Goal: Task Accomplishment & Management: Use online tool/utility

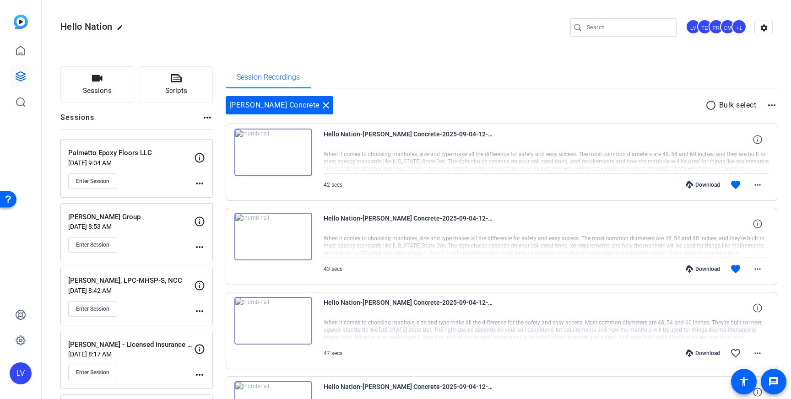
scroll to position [106, 0]
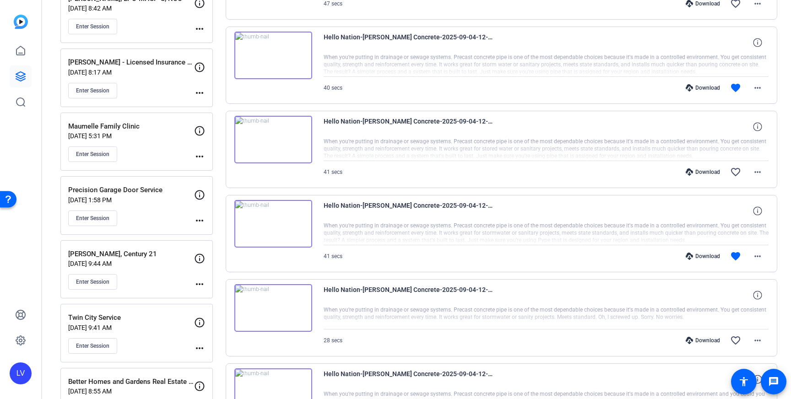
scroll to position [347, 0]
click at [100, 281] on span "Enter Session" at bounding box center [92, 281] width 33 height 7
click at [94, 285] on button "Enter Session" at bounding box center [92, 282] width 49 height 16
click at [77, 279] on span "Enter Session" at bounding box center [92, 281] width 33 height 7
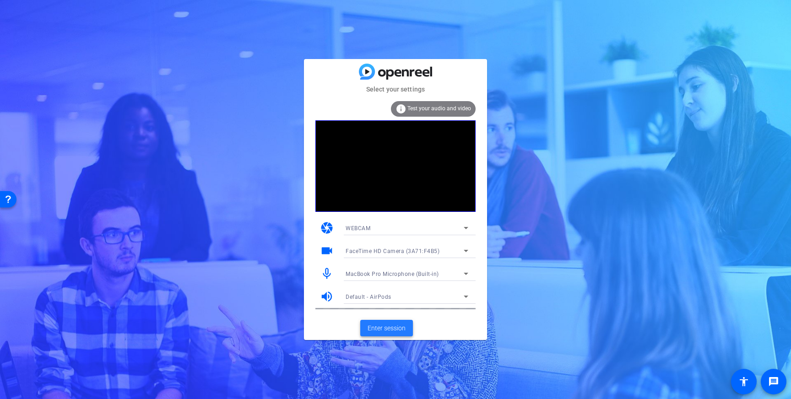
click at [382, 325] on span "Enter session" at bounding box center [387, 329] width 38 height 10
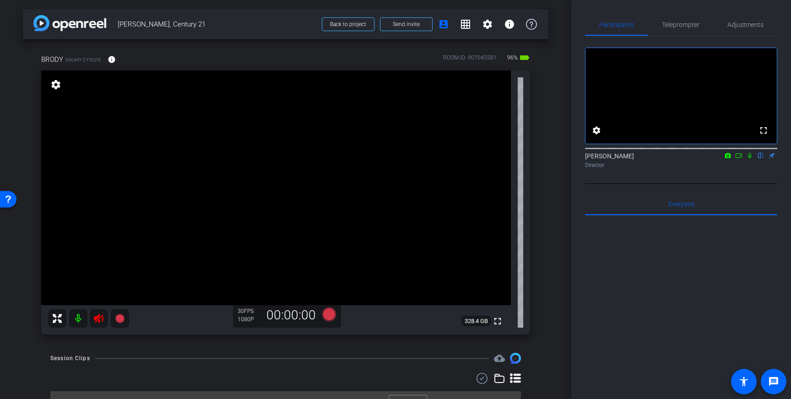
drag, startPoint x: 98, startPoint y: 319, endPoint x: 177, endPoint y: 309, distance: 80.2
click at [98, 319] on icon at bounding box center [98, 318] width 11 height 11
click at [676, 23] on span "Teleprompter" at bounding box center [681, 25] width 38 height 6
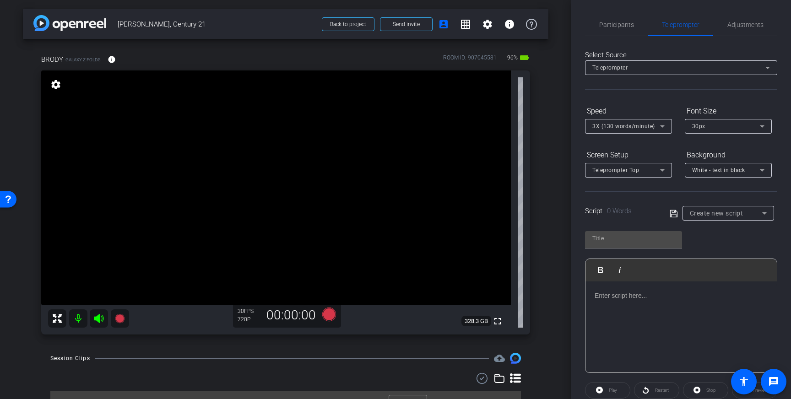
click at [691, 297] on p at bounding box center [681, 296] width 173 height 10
click at [674, 212] on icon at bounding box center [674, 213] width 8 height 11
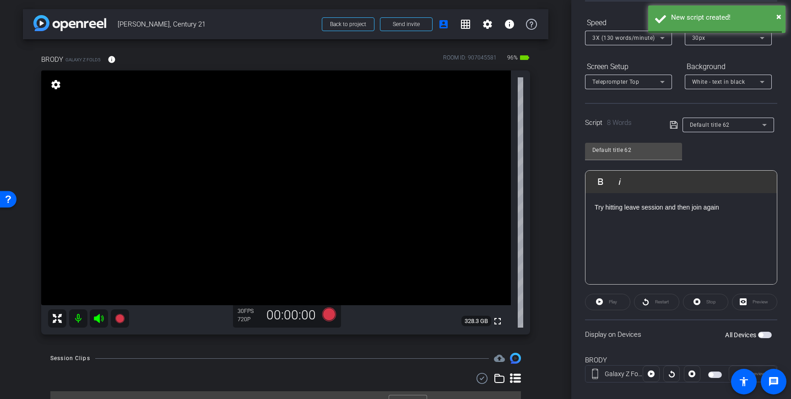
scroll to position [101, 0]
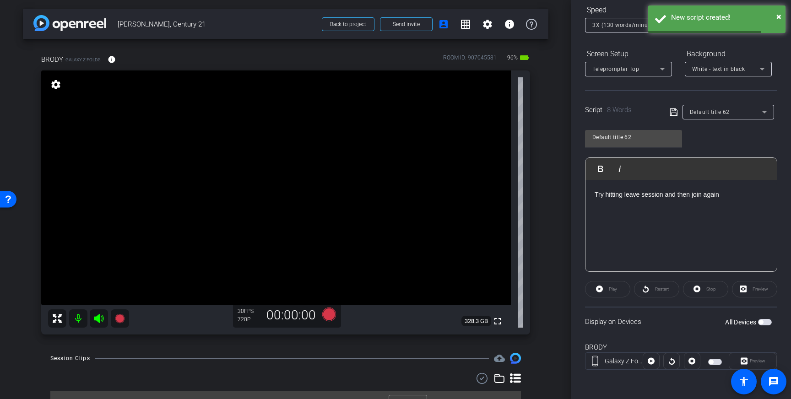
drag, startPoint x: 764, startPoint y: 324, endPoint x: 767, endPoint y: 331, distance: 7.6
click at [764, 324] on span "button" at bounding box center [765, 322] width 14 height 6
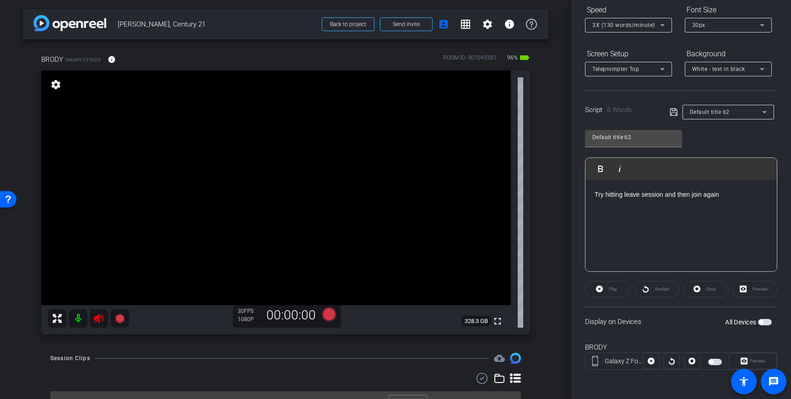
drag, startPoint x: 102, startPoint y: 315, endPoint x: 199, endPoint y: 338, distance: 100.1
click at [102, 316] on icon at bounding box center [99, 318] width 10 height 9
drag, startPoint x: 735, startPoint y: 197, endPoint x: 559, endPoint y: 192, distance: 175.4
click at [559, 192] on div "arrow_back Brody Nash, Century 21 Back to project Send invite account_box grid_…" at bounding box center [395, 199] width 791 height 399
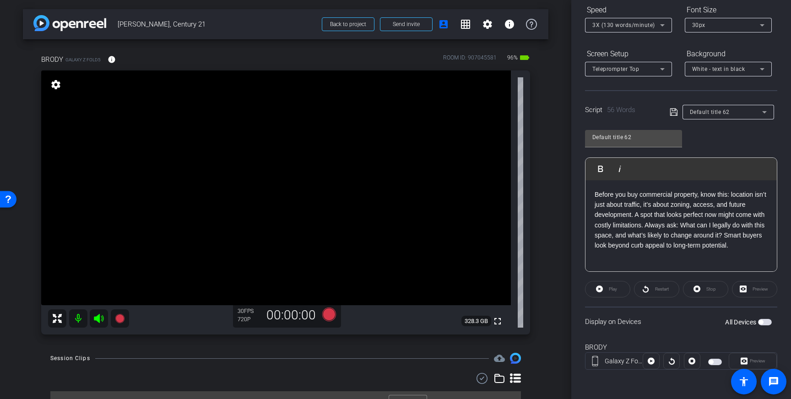
click at [672, 112] on icon at bounding box center [674, 112] width 8 height 11
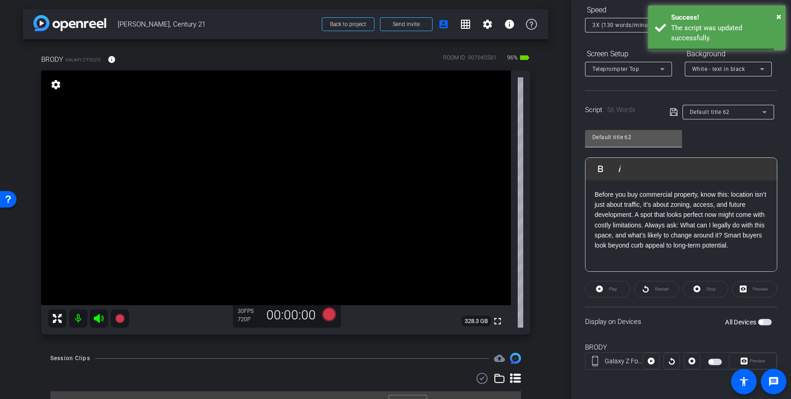
click at [639, 140] on input "Default title 62" at bounding box center [633, 137] width 82 height 11
drag, startPoint x: 640, startPoint y: 137, endPoint x: 580, endPoint y: 139, distance: 59.6
click at [580, 139] on div "Participants Teleprompter Adjustments settings Louis Voss flip Director Everyon…" at bounding box center [681, 199] width 220 height 399
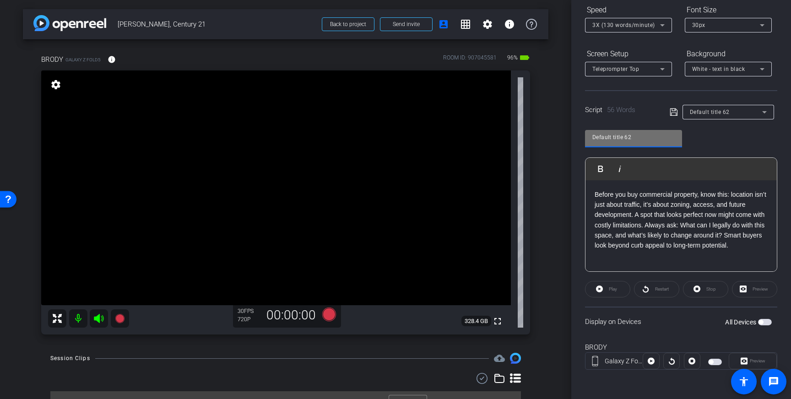
type input "T"
type input "Brody"
click at [670, 111] on icon at bounding box center [674, 112] width 8 height 11
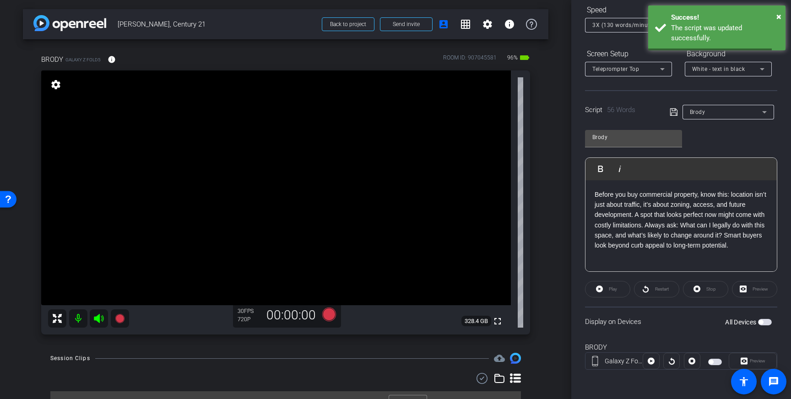
drag, startPoint x: 675, startPoint y: 111, endPoint x: 682, endPoint y: 119, distance: 10.4
click at [675, 111] on icon at bounding box center [673, 112] width 7 height 7
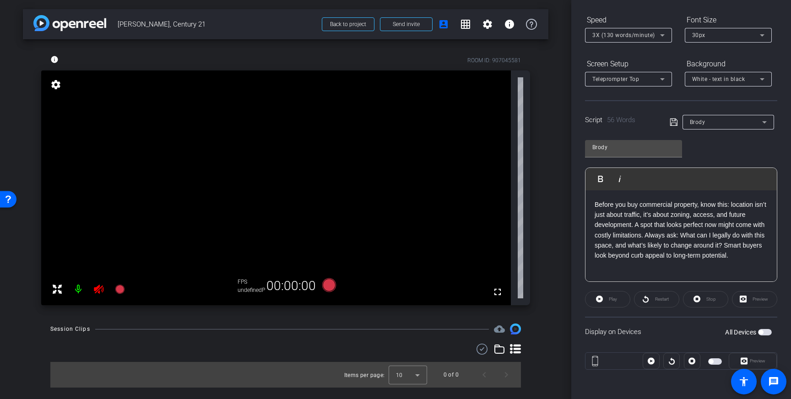
scroll to position [91, 0]
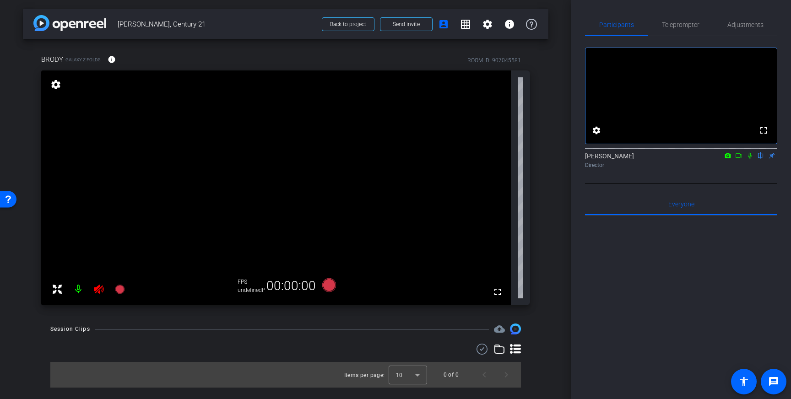
click at [102, 290] on icon at bounding box center [99, 289] width 10 height 9
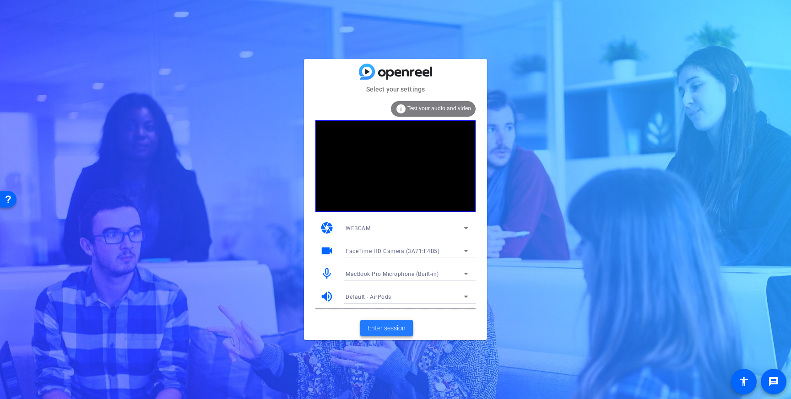
click at [381, 326] on span "Enter session" at bounding box center [387, 329] width 38 height 10
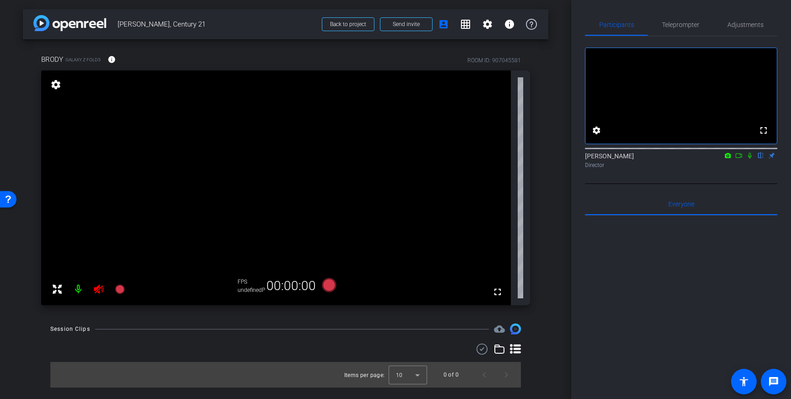
click at [101, 289] on icon at bounding box center [98, 289] width 11 height 11
click at [100, 288] on icon at bounding box center [98, 289] width 11 height 11
click at [278, 218] on video at bounding box center [276, 188] width 470 height 235
click at [228, 153] on video at bounding box center [276, 188] width 470 height 235
click at [99, 290] on icon at bounding box center [98, 289] width 11 height 11
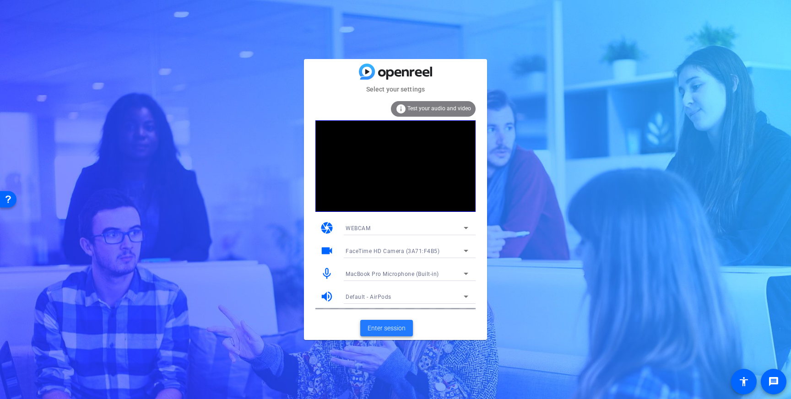
click at [387, 328] on span "Enter session" at bounding box center [387, 329] width 38 height 10
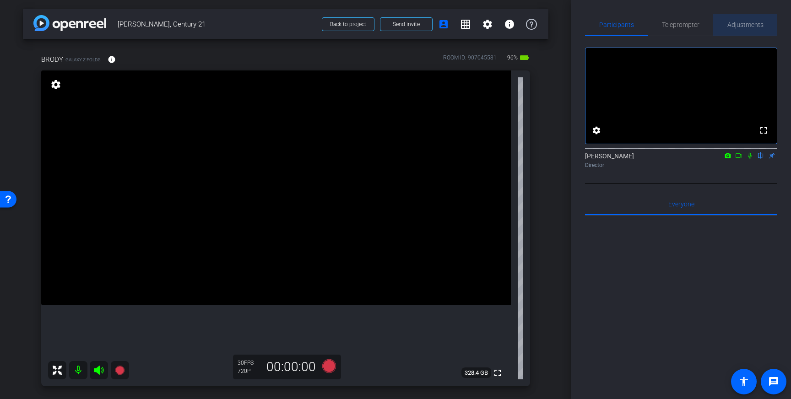
click at [745, 27] on span "Adjustments" at bounding box center [745, 25] width 36 height 6
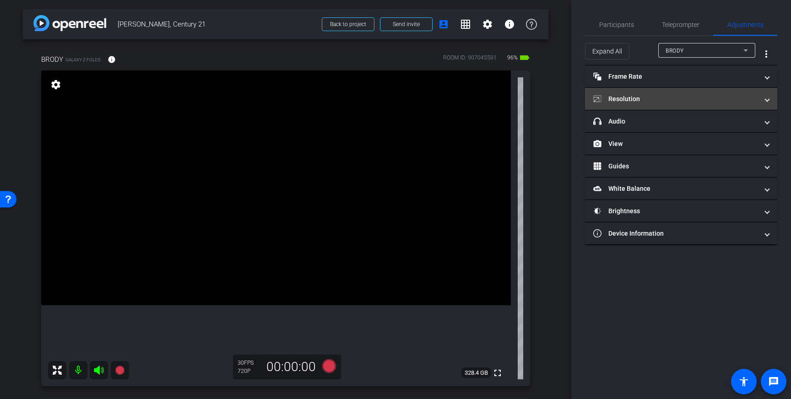
click at [695, 101] on mat-panel-title "Resolution" at bounding box center [675, 99] width 165 height 10
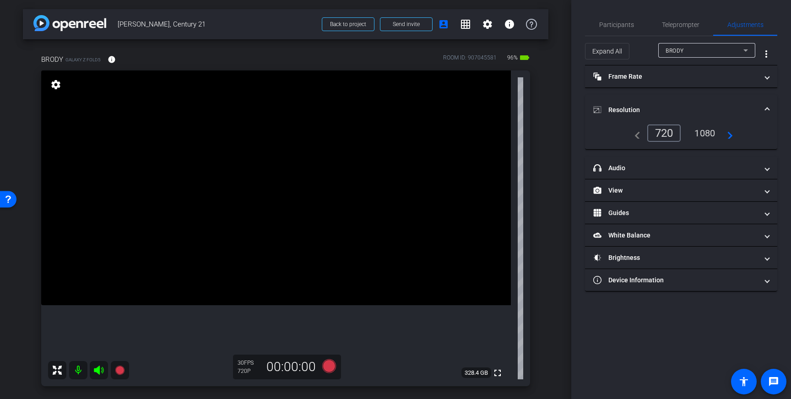
click at [708, 131] on div "1080" at bounding box center [705, 133] width 34 height 16
click at [767, 109] on span at bounding box center [767, 110] width 4 height 10
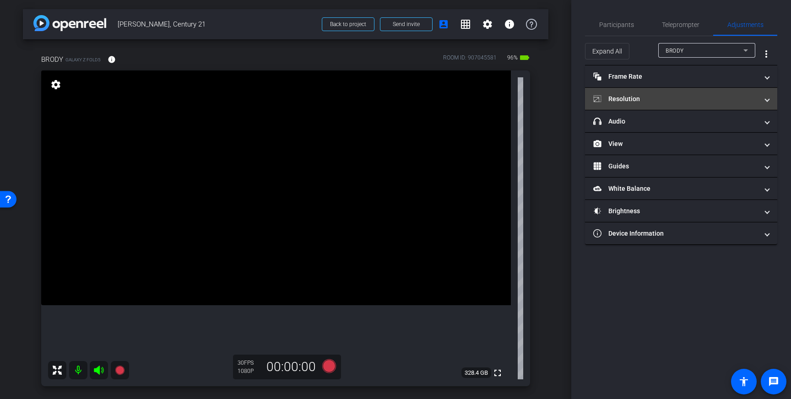
click at [727, 97] on mat-panel-title "Resolution" at bounding box center [675, 99] width 165 height 10
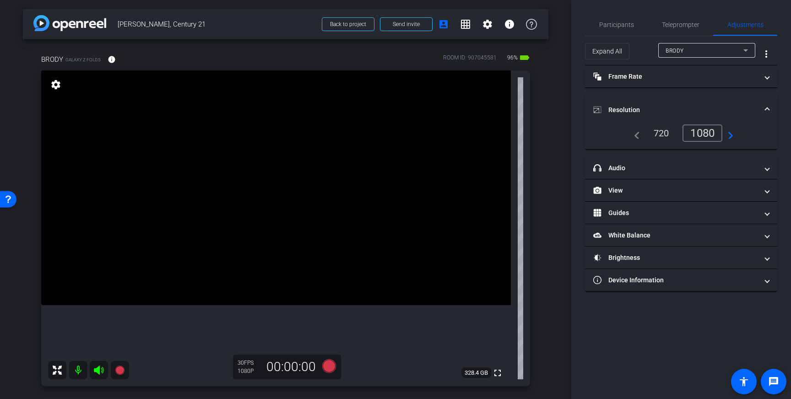
click at [755, 104] on mat-expansion-panel-header "Resolution" at bounding box center [681, 109] width 192 height 29
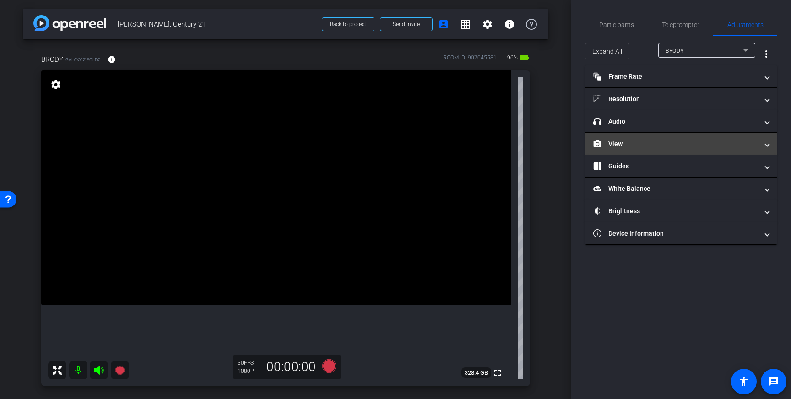
click at [727, 136] on mat-expansion-panel-header "View" at bounding box center [681, 144] width 192 height 22
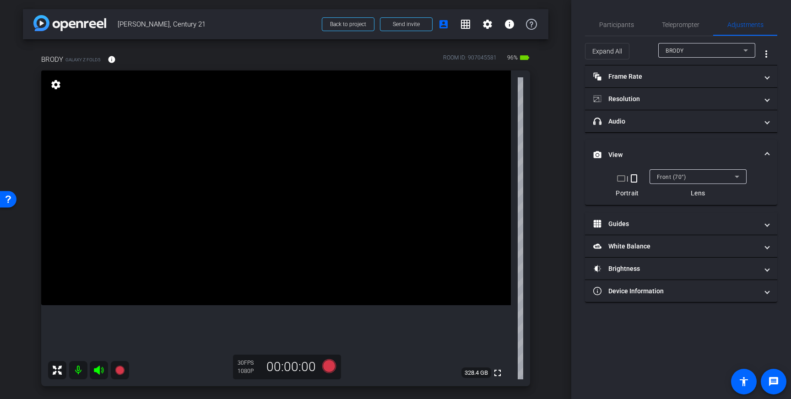
click at [619, 179] on mat-icon "crop_landscape" at bounding box center [621, 178] width 11 height 11
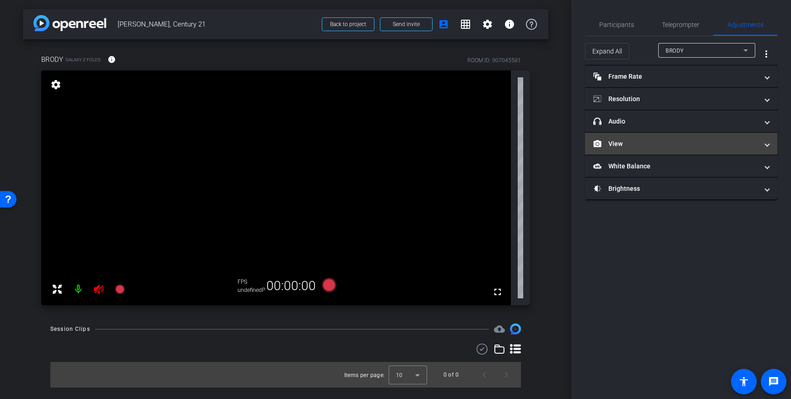
click at [716, 142] on mat-panel-title "View" at bounding box center [675, 144] width 165 height 10
click at [733, 144] on mat-panel-title "View" at bounding box center [675, 144] width 165 height 10
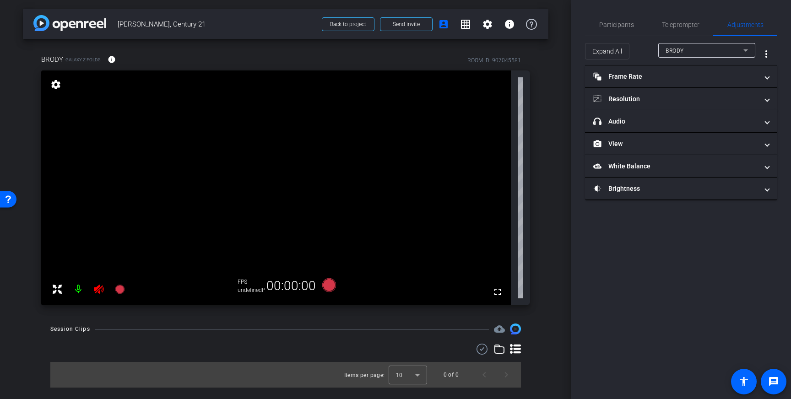
click at [765, 145] on span at bounding box center [767, 144] width 4 height 10
click at [770, 145] on mat-expansion-panel-header "View" at bounding box center [681, 144] width 192 height 22
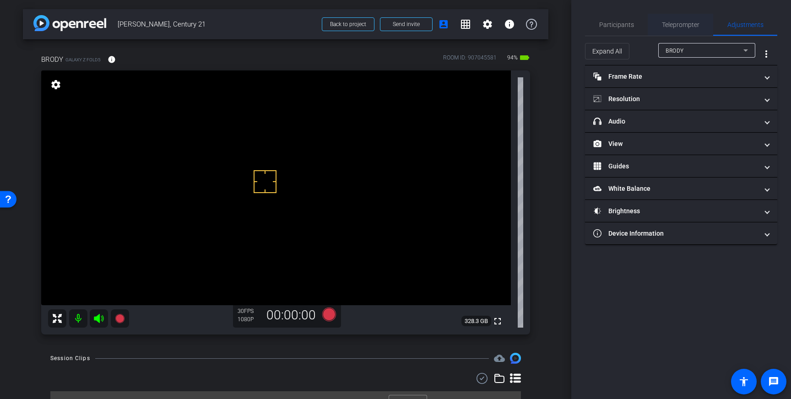
click at [668, 25] on span "Teleprompter" at bounding box center [681, 25] width 38 height 6
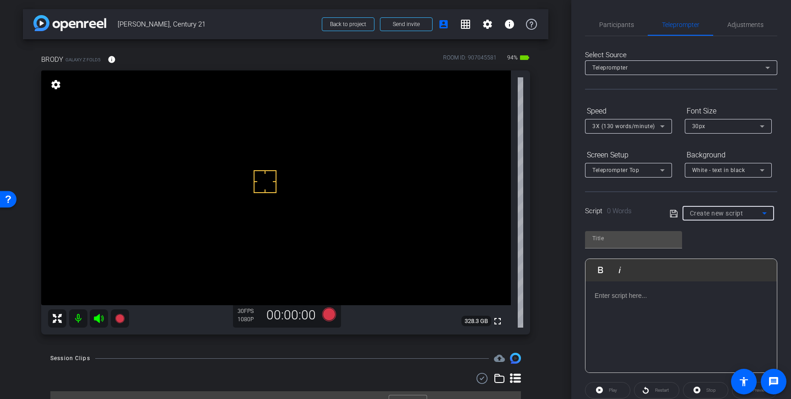
click at [749, 214] on div "Create new script" at bounding box center [726, 213] width 72 height 11
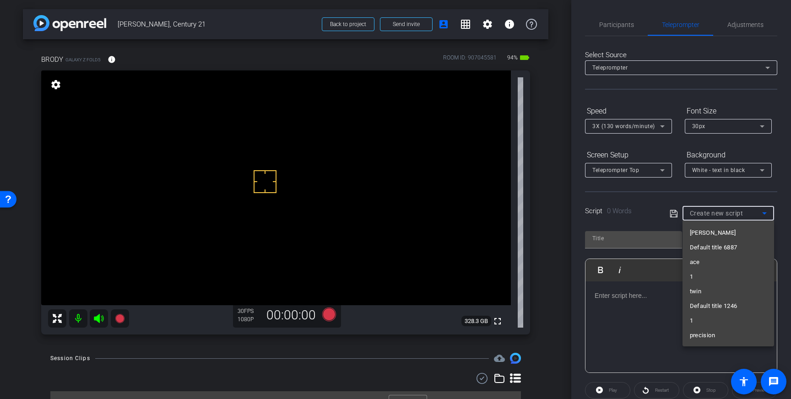
scroll to position [5800, 0]
click at [705, 333] on span "Brody" at bounding box center [698, 335] width 16 height 11
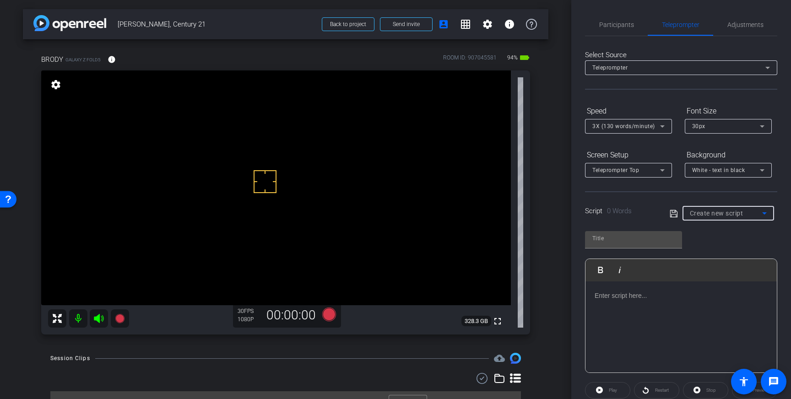
type input "Brody"
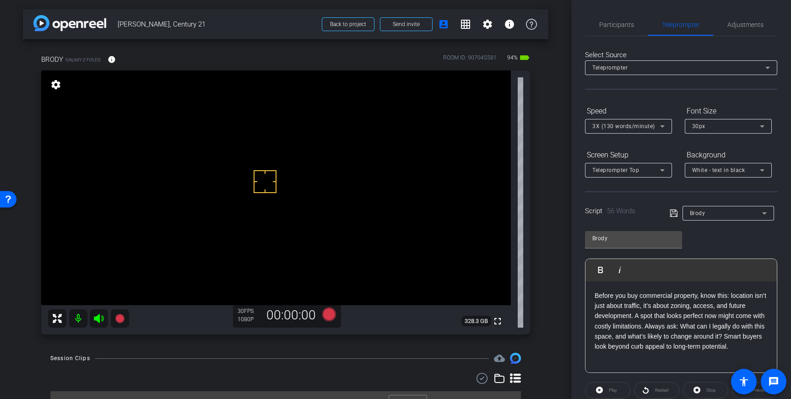
click at [674, 215] on icon at bounding box center [674, 213] width 8 height 11
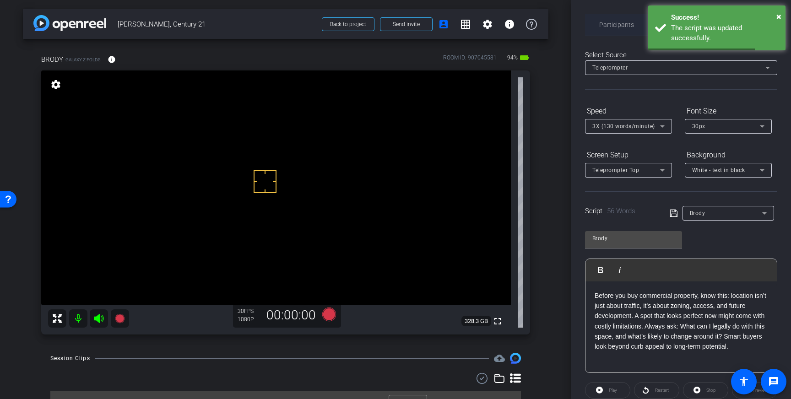
click at [613, 22] on span "Participants" at bounding box center [616, 25] width 35 height 6
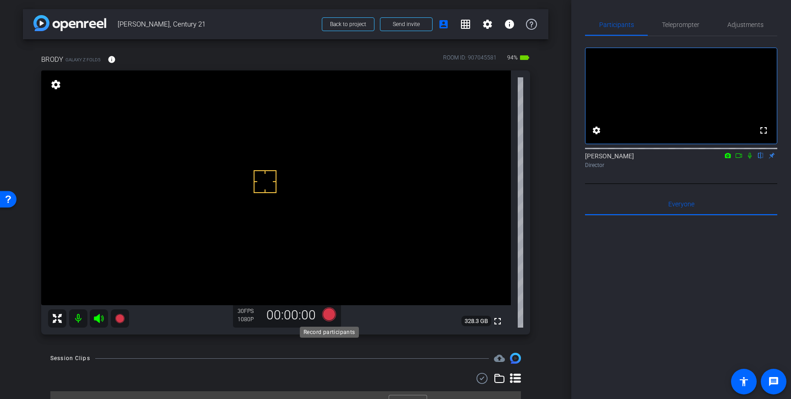
click at [328, 316] on icon at bounding box center [329, 315] width 14 height 14
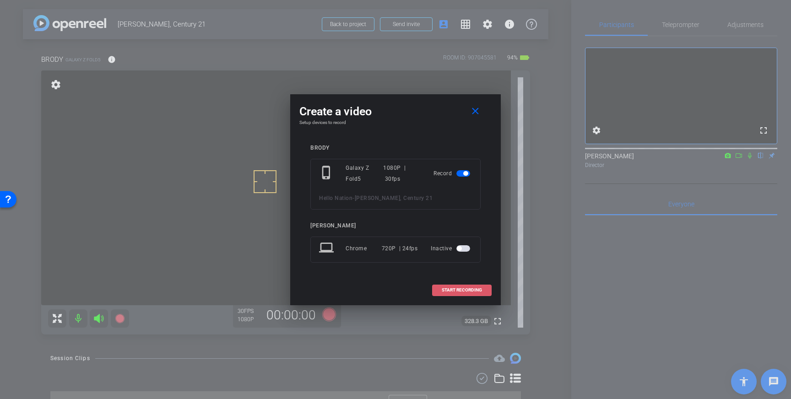
click at [458, 289] on span "START RECORDING" at bounding box center [462, 290] width 40 height 5
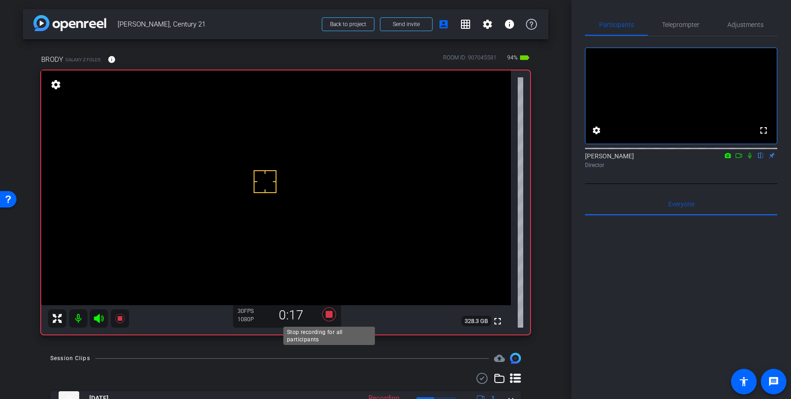
click at [327, 315] on icon at bounding box center [329, 315] width 14 height 14
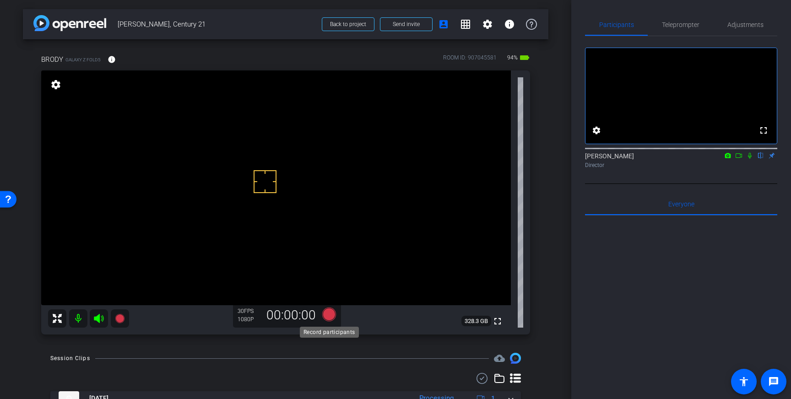
click at [326, 318] on icon at bounding box center [329, 315] width 14 height 14
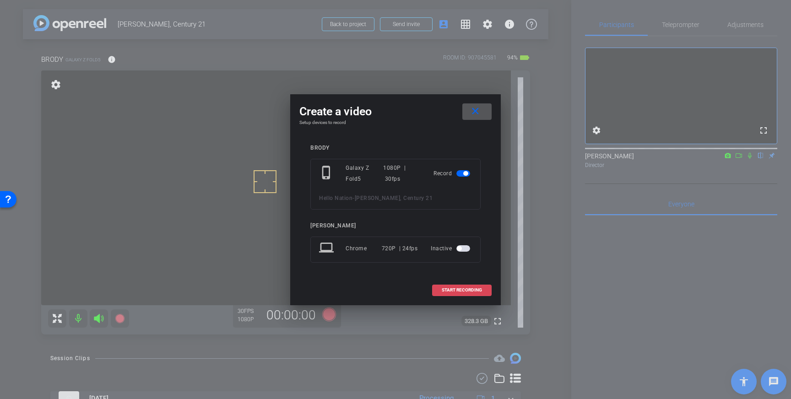
click at [444, 284] on span at bounding box center [462, 290] width 59 height 22
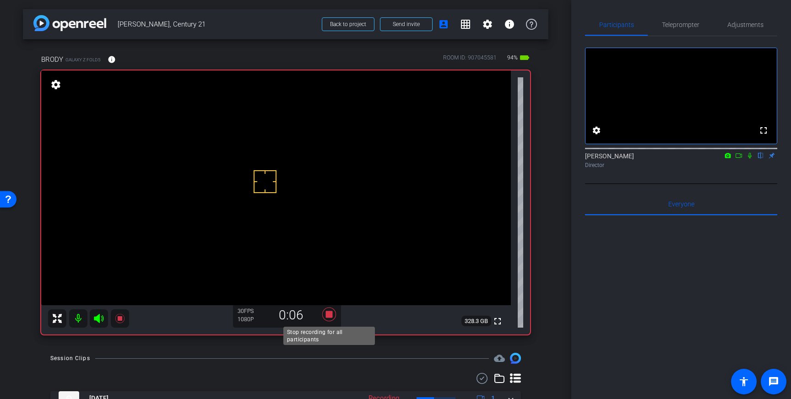
click at [330, 315] on icon at bounding box center [329, 315] width 14 height 14
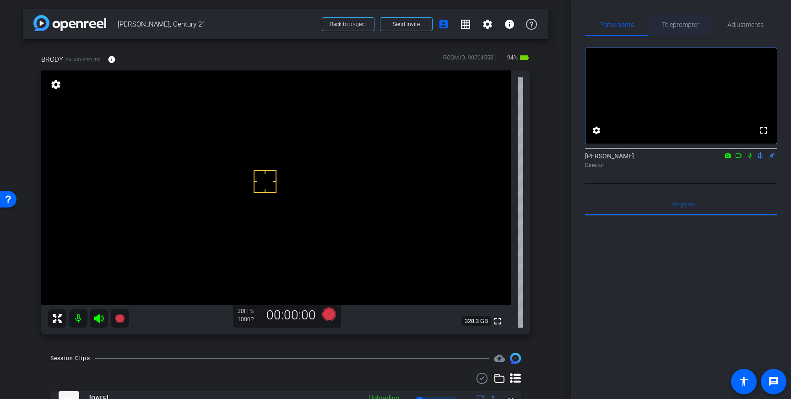
click at [673, 24] on span "Teleprompter" at bounding box center [681, 25] width 38 height 6
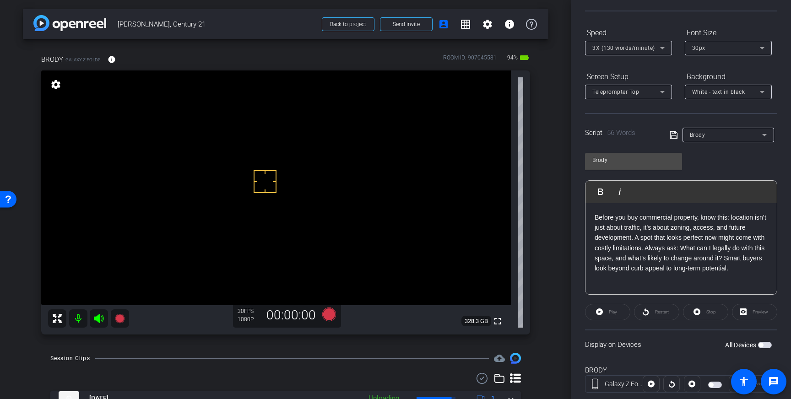
scroll to position [101, 0]
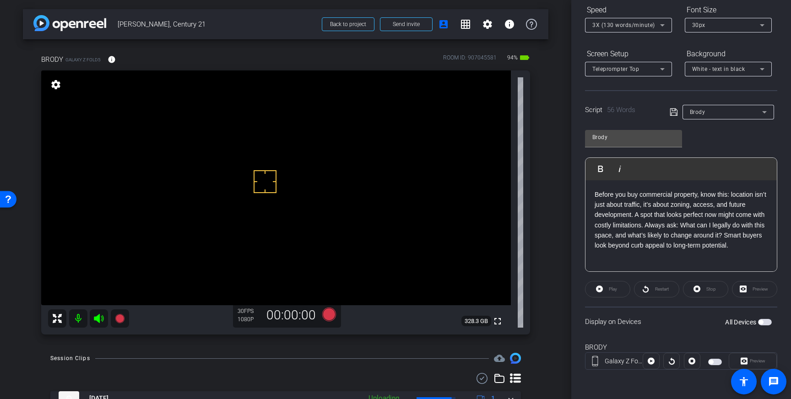
drag, startPoint x: 765, startPoint y: 321, endPoint x: 763, endPoint y: 326, distance: 5.2
click at [765, 321] on span "button" at bounding box center [765, 322] width 14 height 6
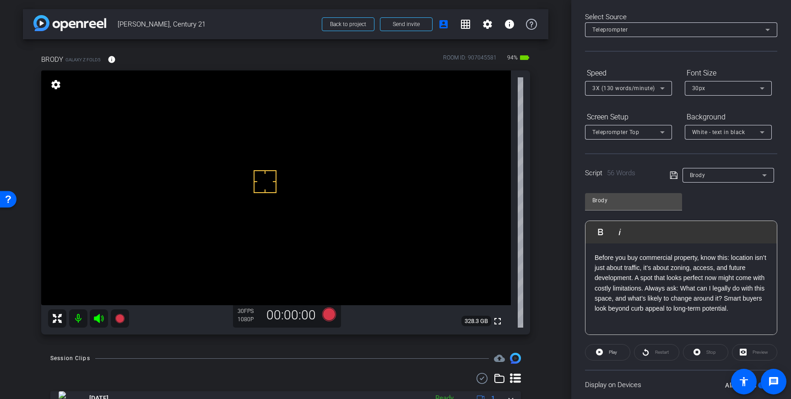
scroll to position [0, 0]
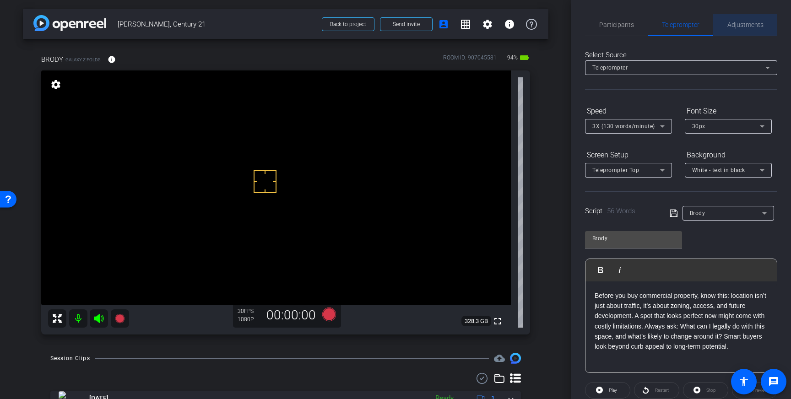
click at [738, 24] on span "Adjustments" at bounding box center [745, 25] width 36 height 6
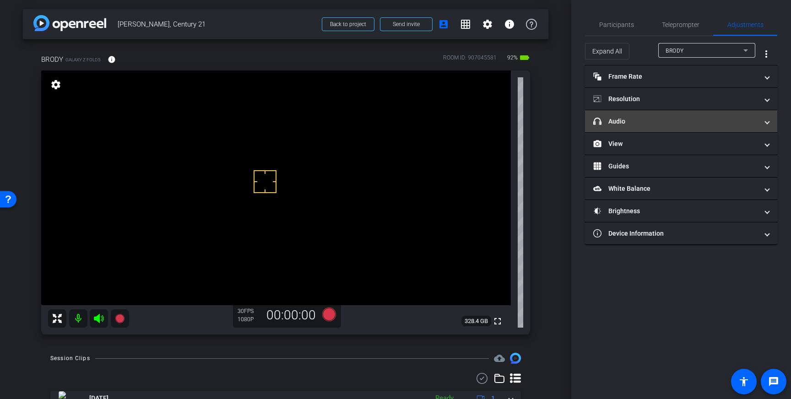
click at [722, 128] on mat-expansion-panel-header "headphone icon Audio" at bounding box center [681, 121] width 192 height 22
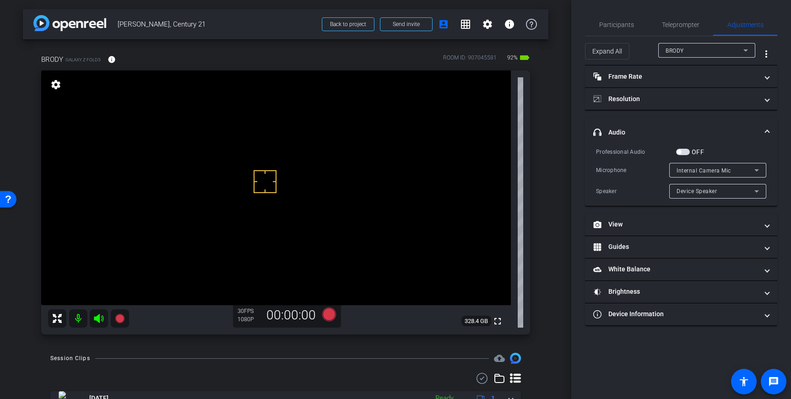
click at [681, 151] on span "button" at bounding box center [679, 152] width 5 height 5
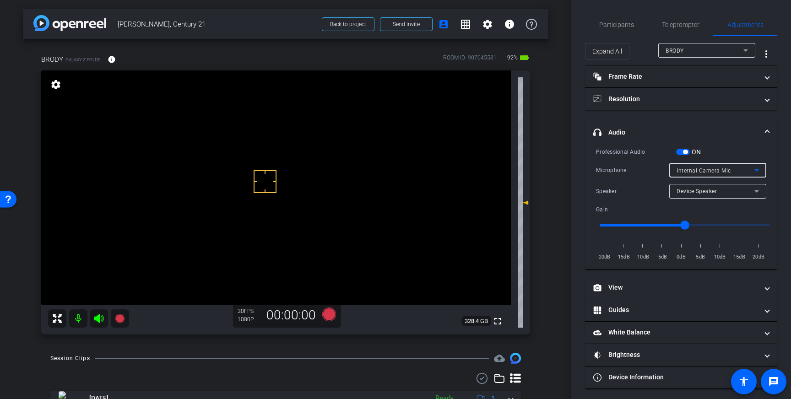
click at [741, 173] on div "Internal Camera Mic" at bounding box center [716, 170] width 78 height 11
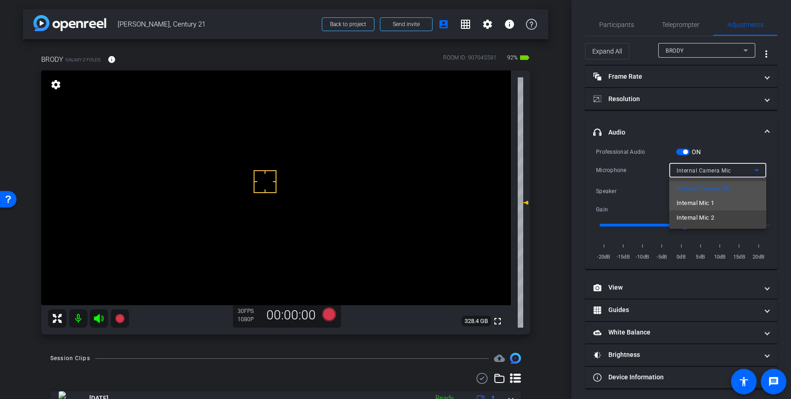
click at [715, 203] on mat-option "Internal Mic 1" at bounding box center [717, 203] width 97 height 15
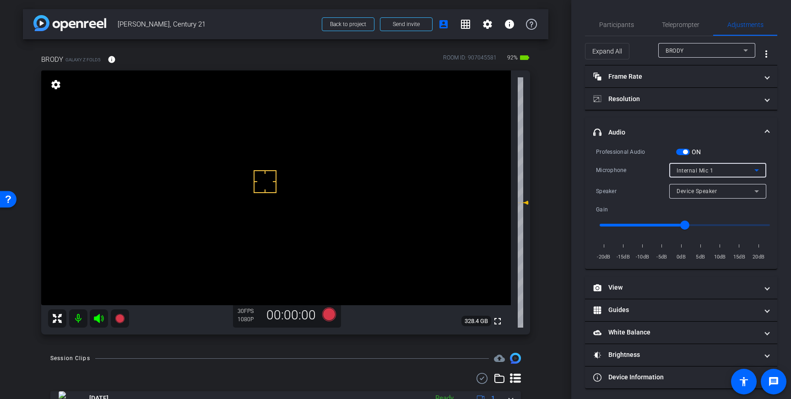
click at [744, 171] on div "Internal Mic 1" at bounding box center [716, 170] width 78 height 11
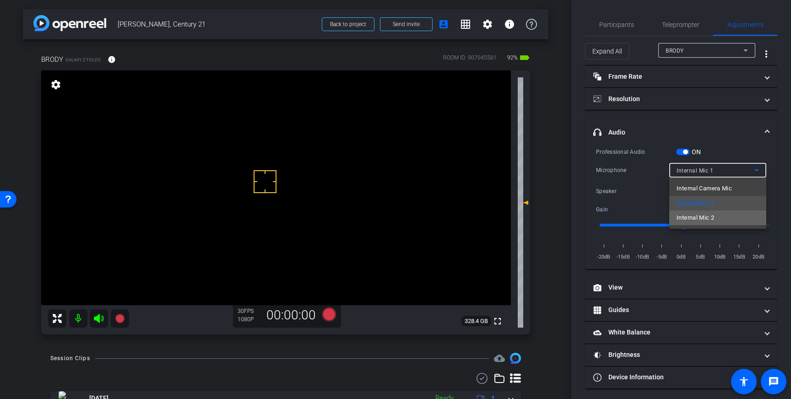
click at [718, 217] on mat-option "Internal Mic 2" at bounding box center [717, 218] width 97 height 15
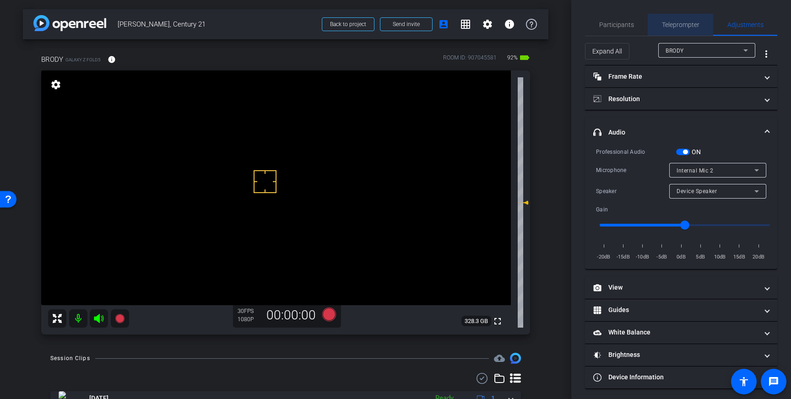
click at [682, 27] on span "Teleprompter" at bounding box center [681, 25] width 38 height 6
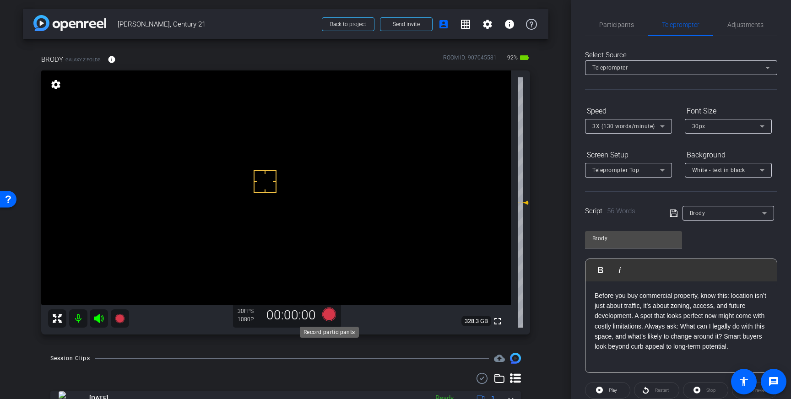
click at [328, 315] on icon at bounding box center [329, 315] width 14 height 14
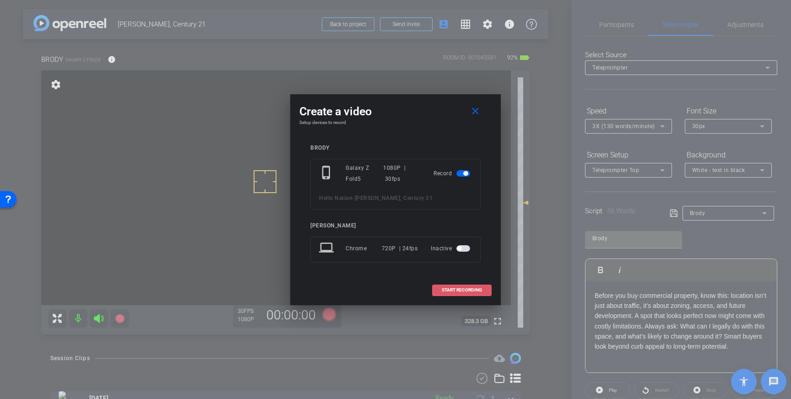
click at [470, 287] on span at bounding box center [462, 290] width 59 height 22
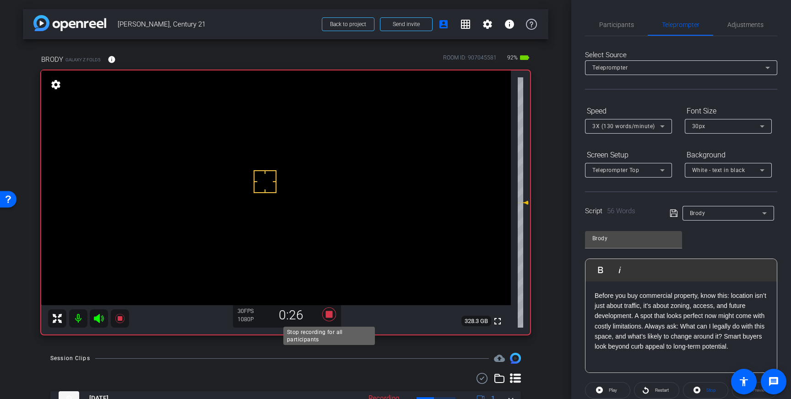
click at [328, 313] on icon at bounding box center [329, 315] width 14 height 14
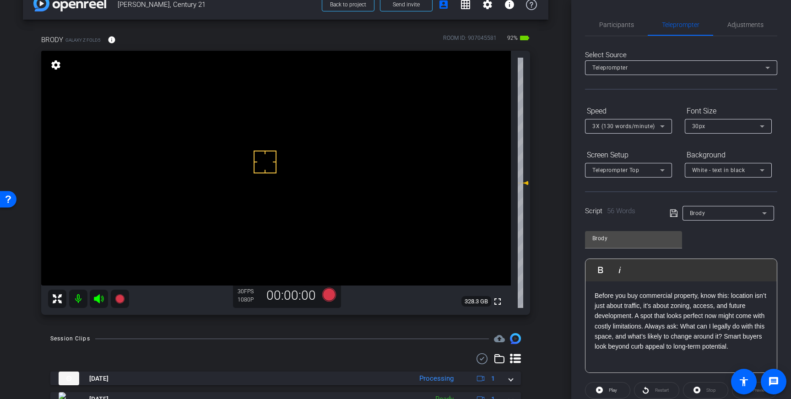
scroll to position [80, 0]
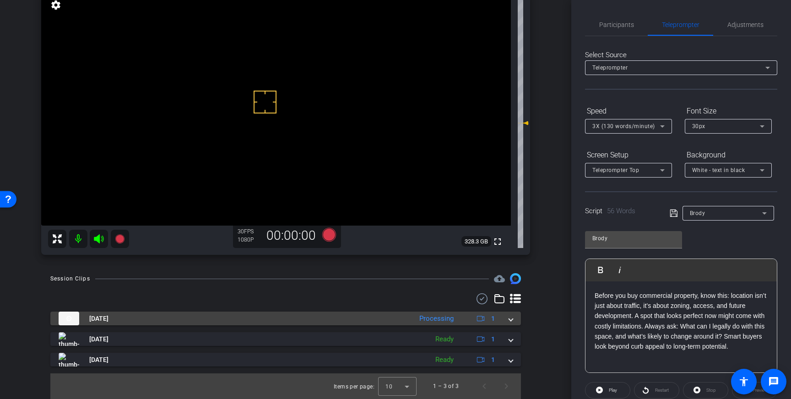
click at [511, 318] on span at bounding box center [511, 319] width 4 height 10
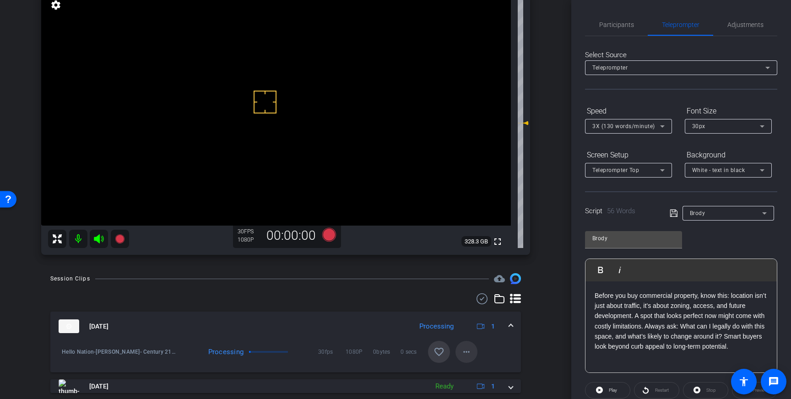
drag, startPoint x: 442, startPoint y: 348, endPoint x: 465, endPoint y: 342, distance: 23.9
click at [442, 348] on mat-icon "favorite_border" at bounding box center [439, 352] width 11 height 11
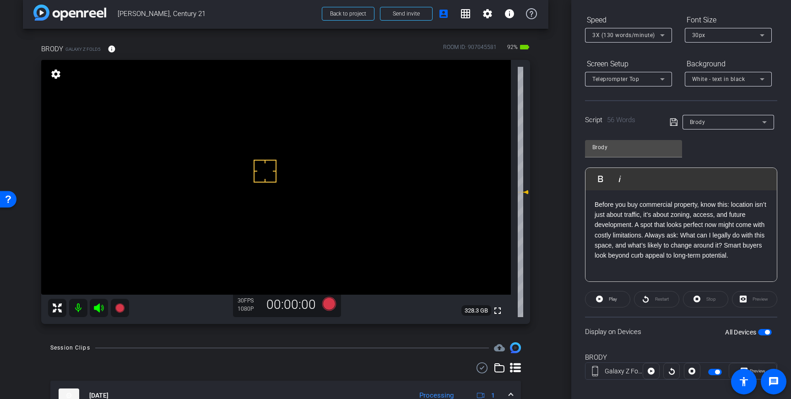
scroll to position [92, 0]
click at [332, 307] on icon at bounding box center [329, 304] width 14 height 14
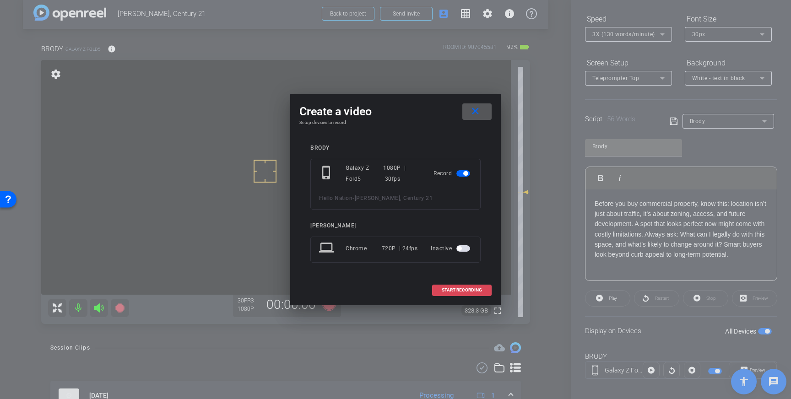
click at [447, 292] on span "START RECORDING" at bounding box center [462, 290] width 40 height 5
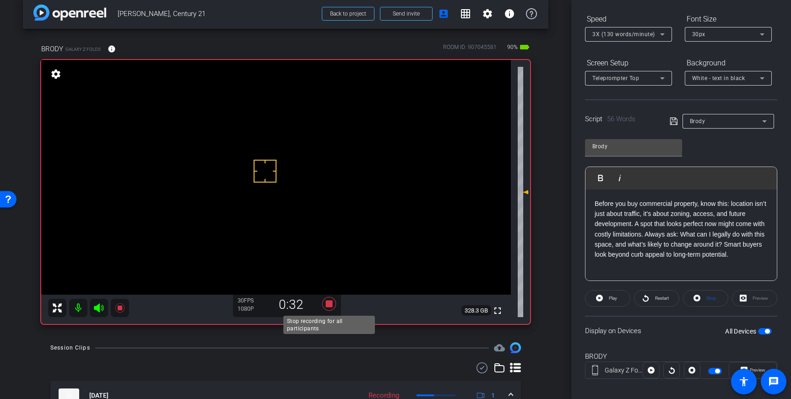
click at [327, 304] on icon at bounding box center [329, 304] width 14 height 14
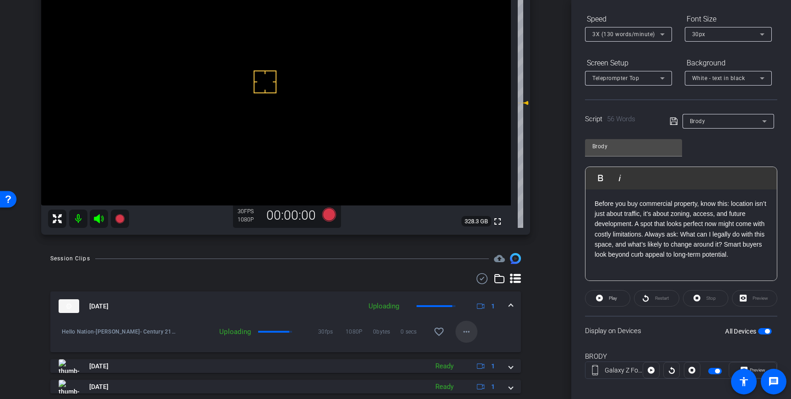
scroll to position [109, 0]
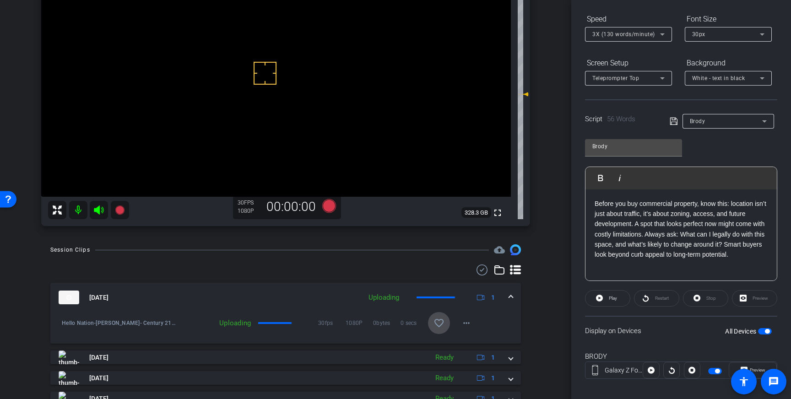
click at [435, 326] on mat-icon "favorite_border" at bounding box center [439, 323] width 11 height 11
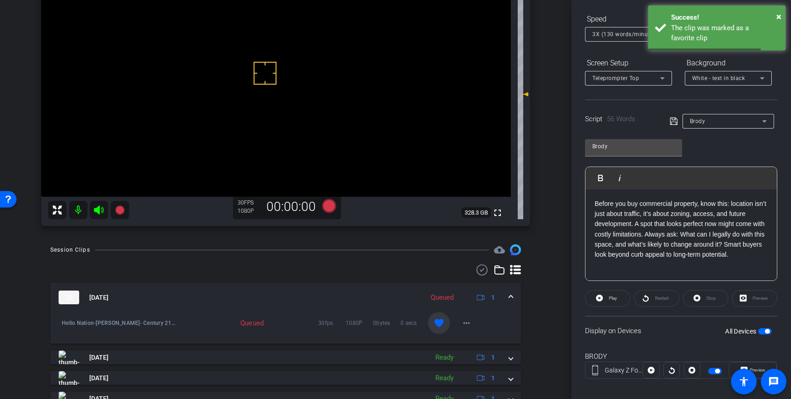
click at [512, 297] on span at bounding box center [511, 298] width 4 height 10
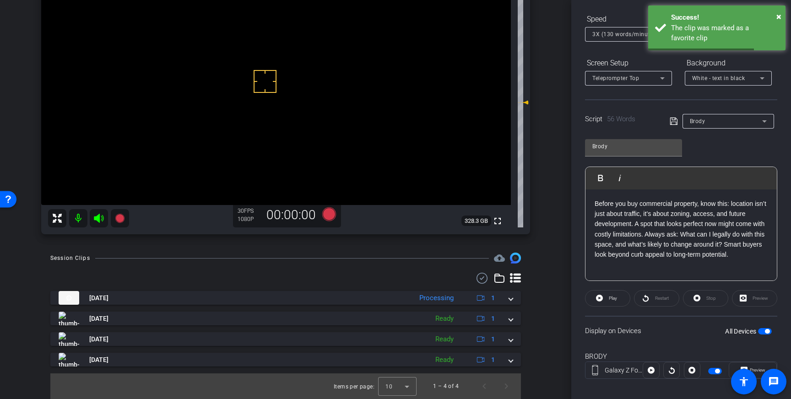
scroll to position [100, 0]
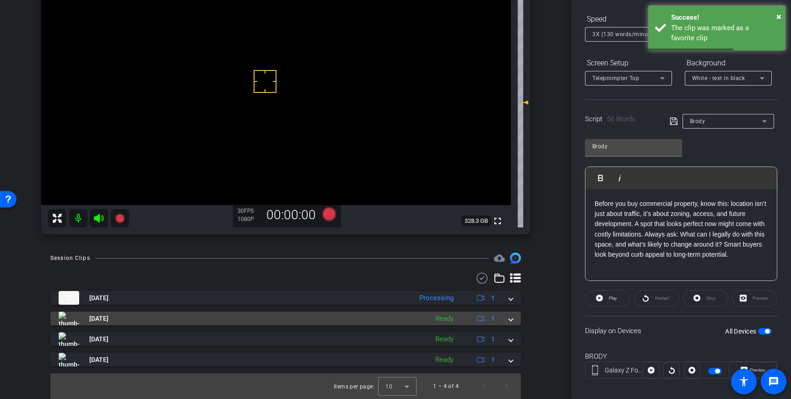
click at [514, 319] on mat-expansion-panel-header "Sep 8, 2025 Ready 1" at bounding box center [285, 319] width 471 height 14
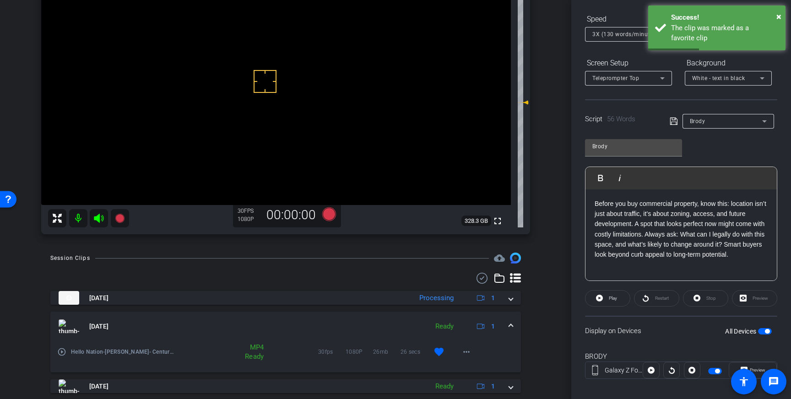
click at [508, 325] on div "Sep 8, 2025 Ready 1" at bounding box center [284, 327] width 450 height 14
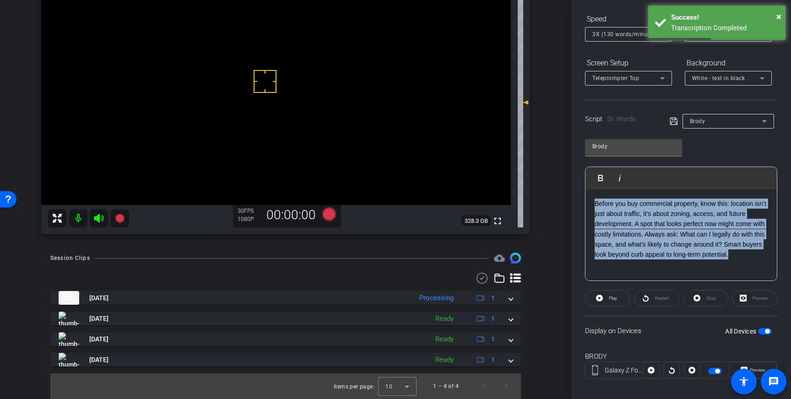
drag, startPoint x: 685, startPoint y: 240, endPoint x: 588, endPoint y: 201, distance: 105.2
click at [588, 201] on div "Before you buy commercial property, know this: location isn’t just about traffi…" at bounding box center [681, 236] width 191 height 92
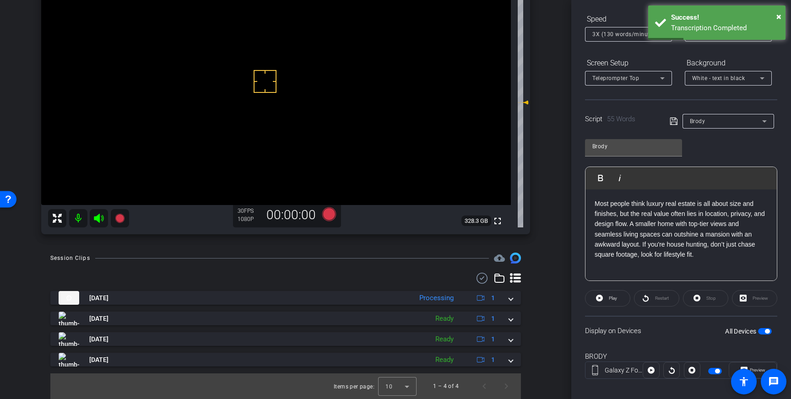
click at [675, 120] on icon at bounding box center [673, 121] width 7 height 7
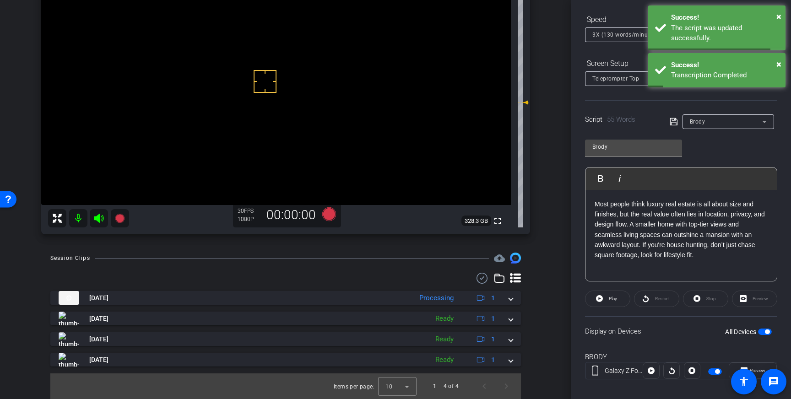
click at [765, 330] on span "button" at bounding box center [765, 332] width 14 height 6
click at [762, 331] on span "button" at bounding box center [761, 332] width 5 height 5
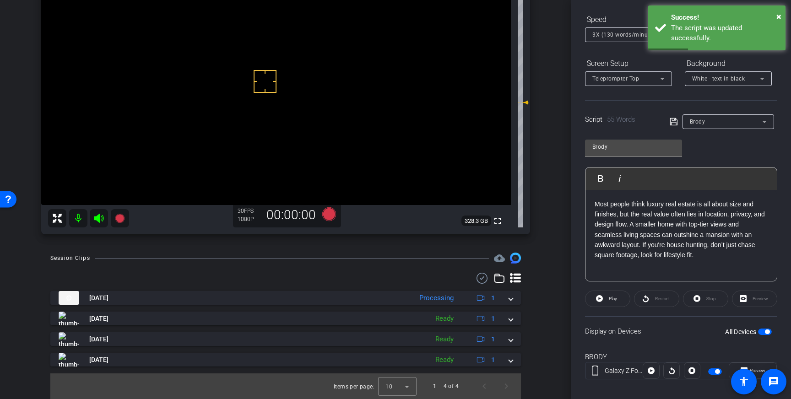
click at [673, 122] on icon at bounding box center [673, 121] width 7 height 7
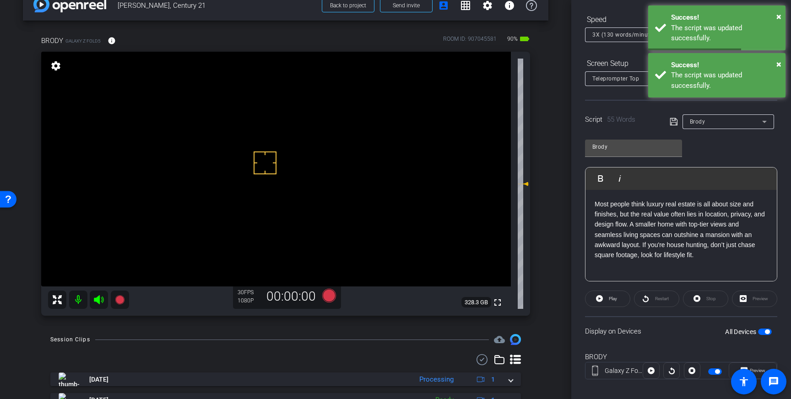
scroll to position [31, 0]
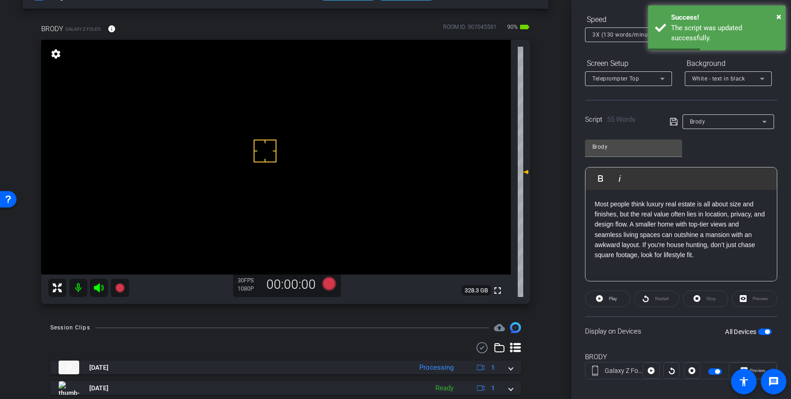
drag, startPoint x: 243, startPoint y: 155, endPoint x: 242, endPoint y: 145, distance: 10.1
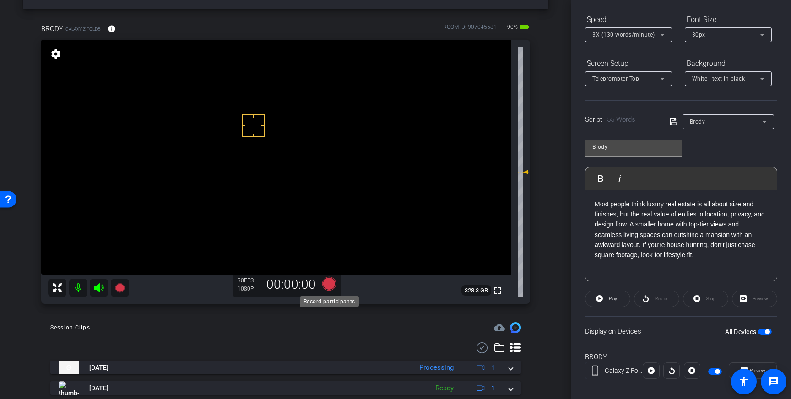
click at [332, 285] on icon at bounding box center [329, 284] width 14 height 14
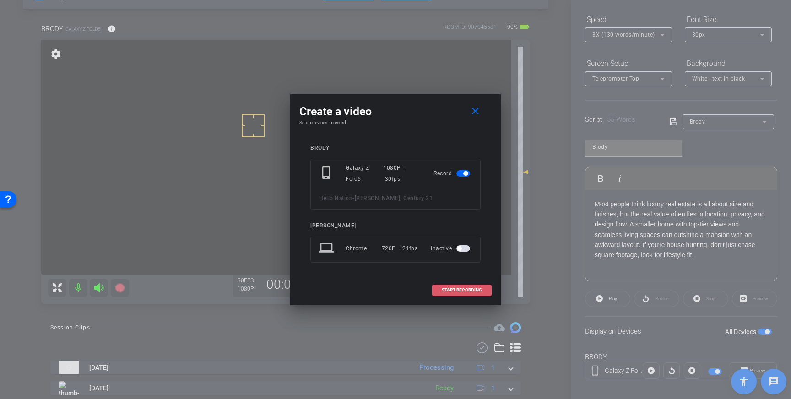
click at [468, 296] on span at bounding box center [462, 290] width 59 height 22
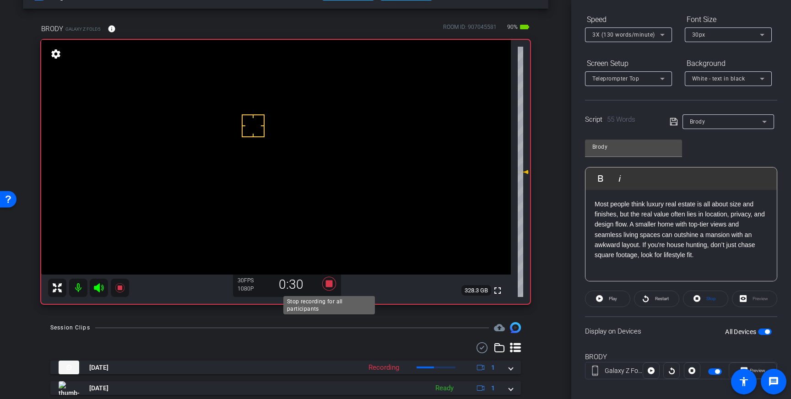
click at [328, 283] on icon at bounding box center [329, 284] width 14 height 14
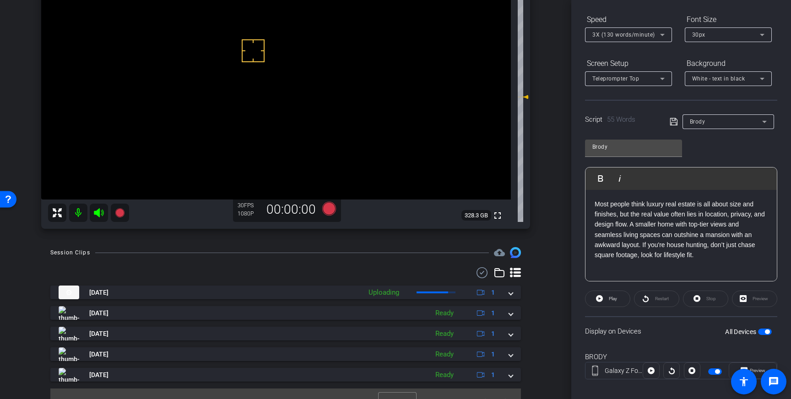
scroll to position [107, 0]
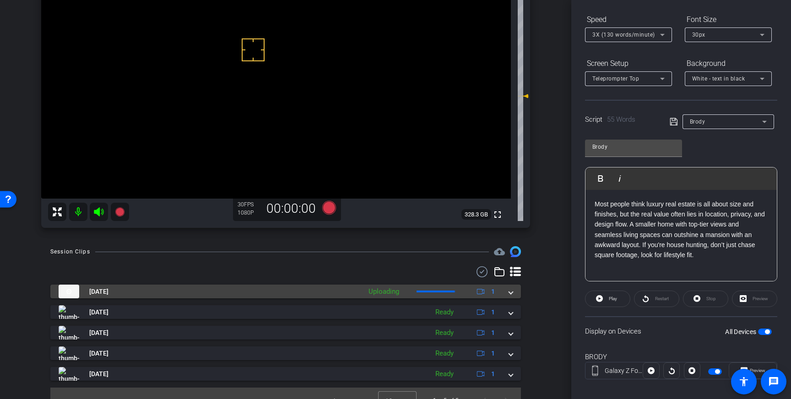
click at [512, 291] on span at bounding box center [511, 292] width 4 height 10
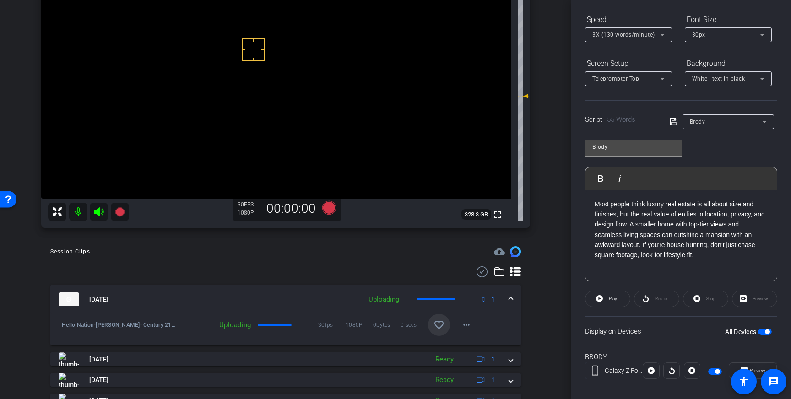
click at [442, 323] on mat-icon "favorite_border" at bounding box center [439, 325] width 11 height 11
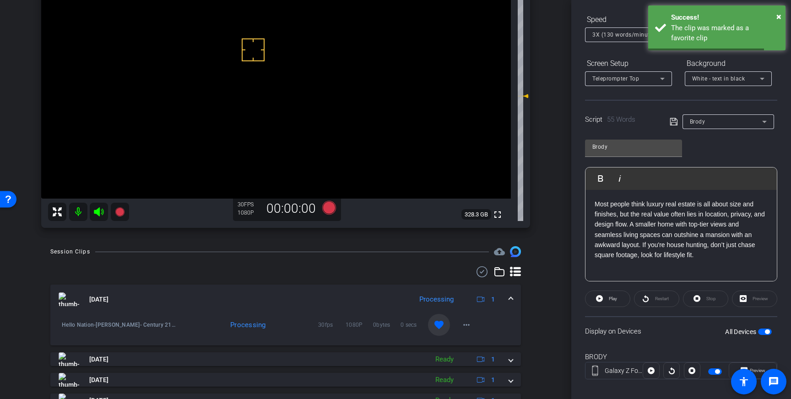
click at [515, 299] on mat-expansion-panel-header "Sep 8, 2025 Processing 1" at bounding box center [285, 299] width 471 height 29
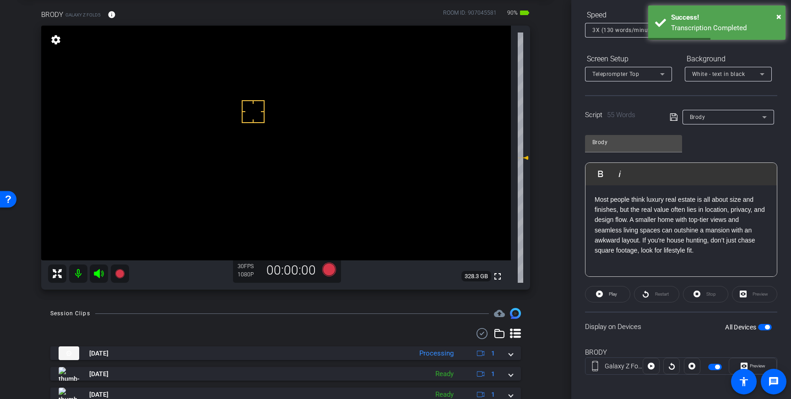
scroll to position [44, 0]
click at [326, 271] on icon at bounding box center [329, 271] width 14 height 14
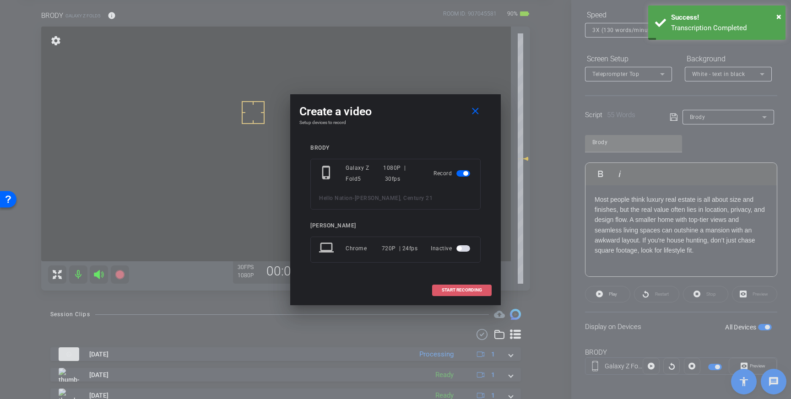
click at [445, 288] on span "START RECORDING" at bounding box center [462, 290] width 40 height 5
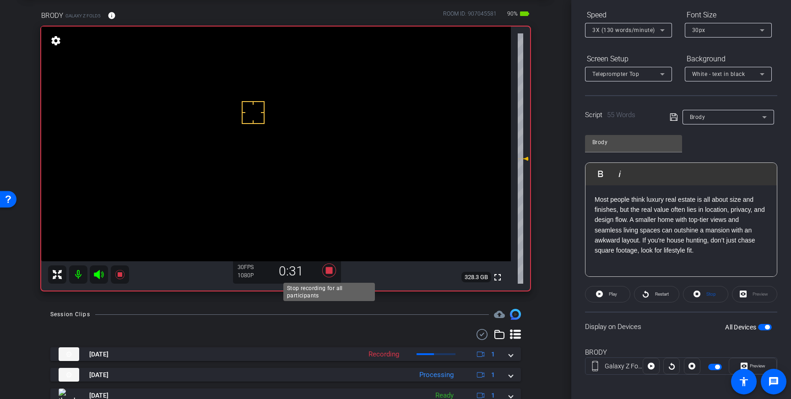
click at [329, 273] on icon at bounding box center [329, 271] width 14 height 14
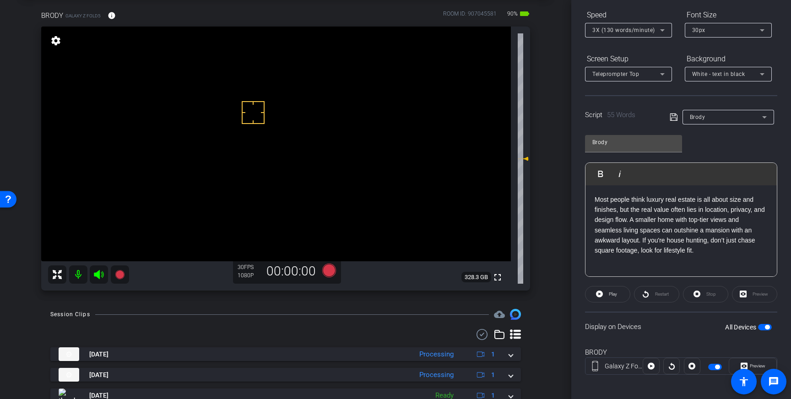
click at [765, 328] on span "button" at bounding box center [765, 327] width 14 height 6
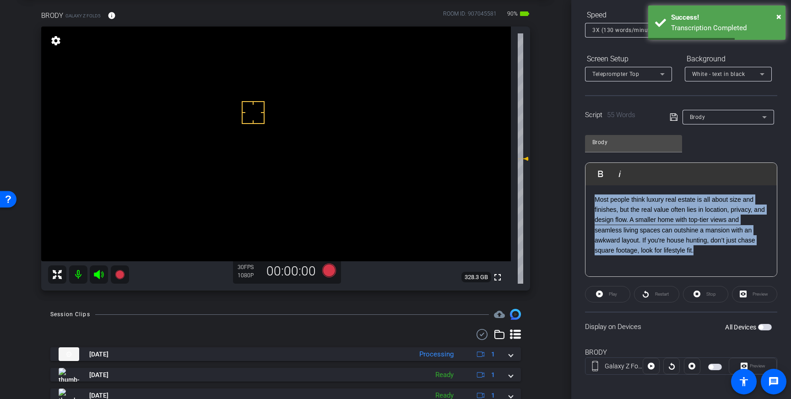
drag, startPoint x: 702, startPoint y: 255, endPoint x: 592, endPoint y: 200, distance: 123.1
click at [592, 200] on div "Most people think luxury real estate is all about size and finishes, but the re…" at bounding box center [681, 231] width 191 height 92
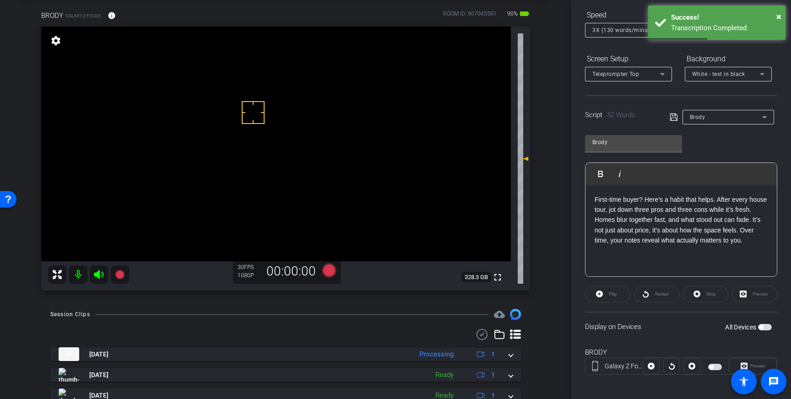
drag, startPoint x: 671, startPoint y: 116, endPoint x: 763, endPoint y: 237, distance: 151.6
click at [672, 118] on icon at bounding box center [674, 117] width 8 height 11
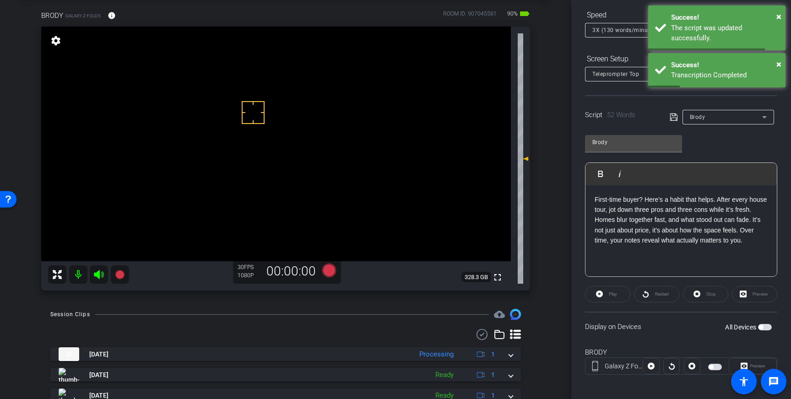
click at [763, 327] on button "All Devices" at bounding box center [765, 327] width 14 height 6
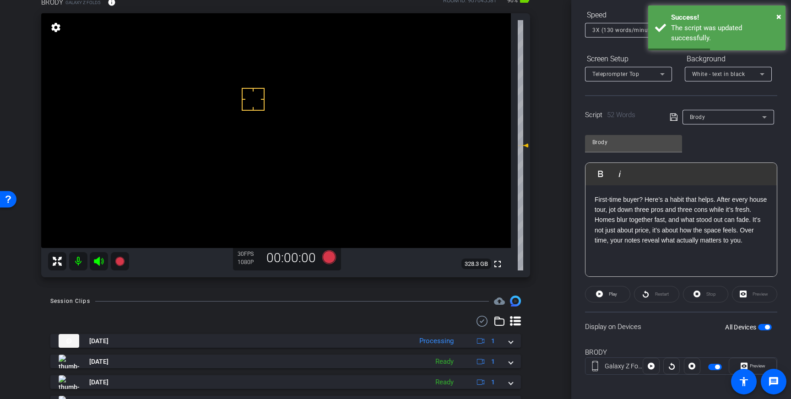
scroll to position [62, 0]
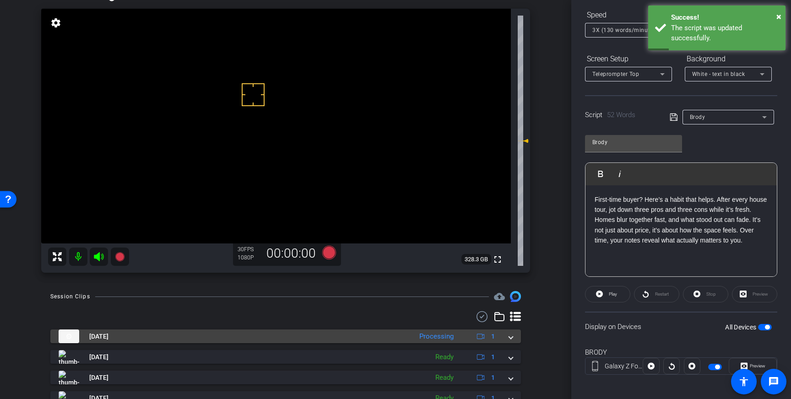
click at [511, 338] on span at bounding box center [511, 337] width 4 height 10
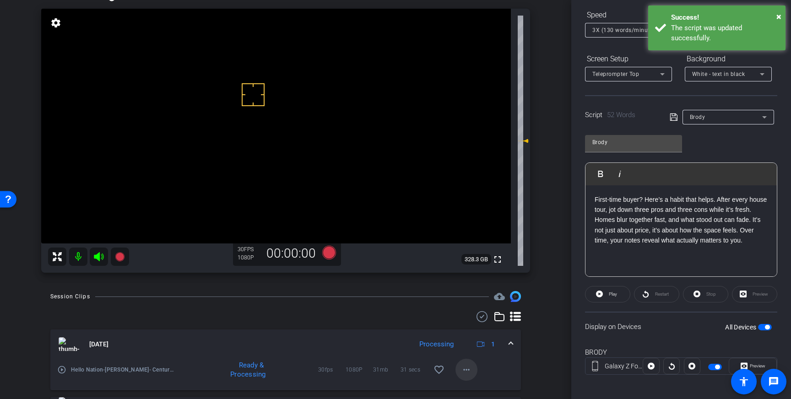
drag, startPoint x: 447, startPoint y: 368, endPoint x: 458, endPoint y: 366, distance: 11.1
click at [446, 368] on span at bounding box center [439, 370] width 22 height 22
drag, startPoint x: 509, startPoint y: 344, endPoint x: 514, endPoint y: 344, distance: 5.0
click at [509, 344] on span at bounding box center [511, 345] width 4 height 10
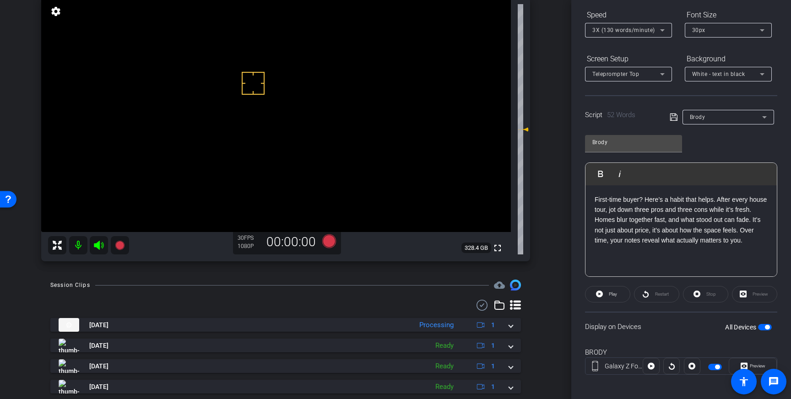
scroll to position [80, 0]
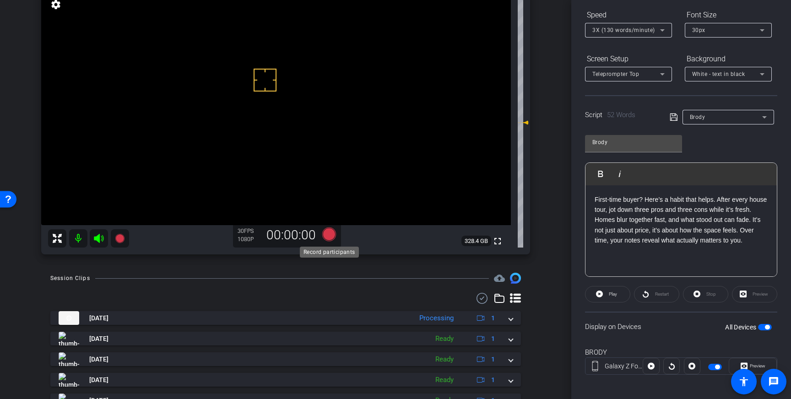
click at [328, 233] on icon at bounding box center [329, 235] width 14 height 14
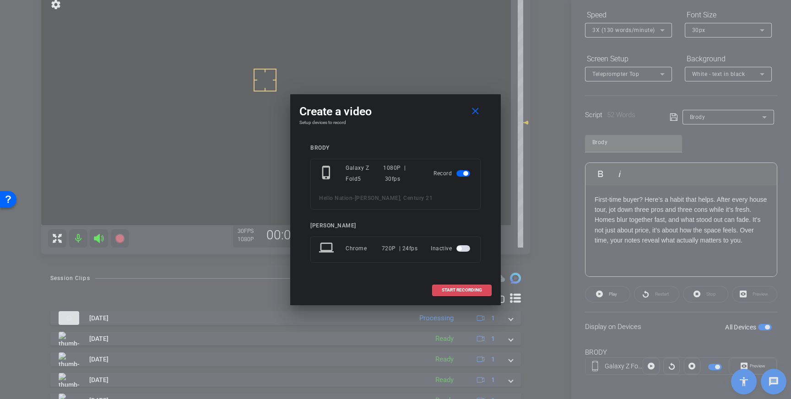
drag, startPoint x: 456, startPoint y: 288, endPoint x: 537, endPoint y: 199, distance: 119.6
click at [456, 288] on span "START RECORDING" at bounding box center [462, 290] width 40 height 5
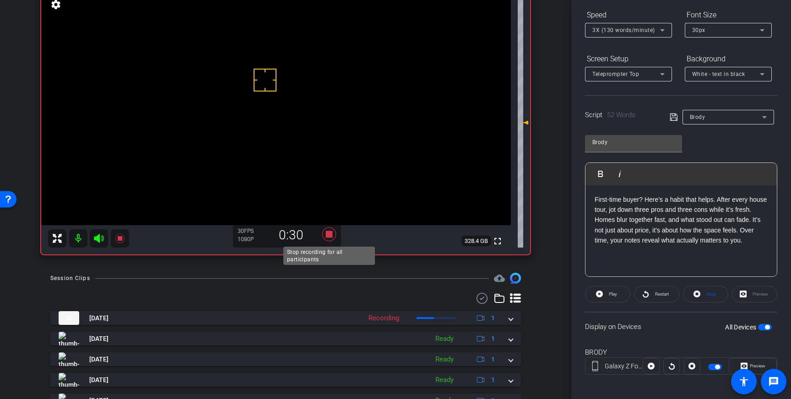
click at [325, 233] on icon at bounding box center [329, 234] width 22 height 16
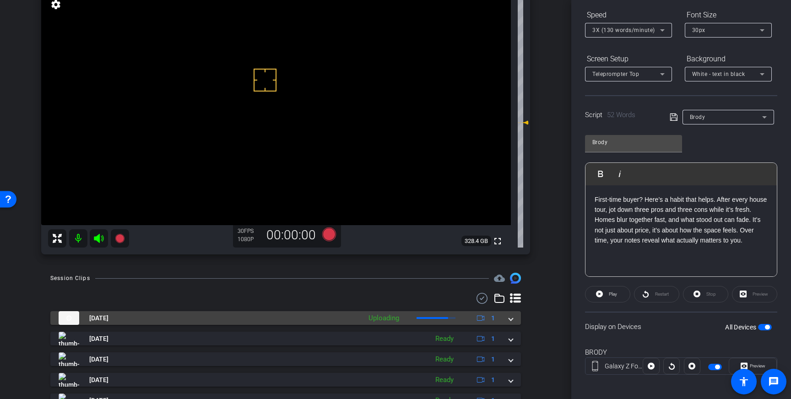
click at [515, 323] on mat-expansion-panel-header "Sep 8, 2025 Uploading 1" at bounding box center [285, 318] width 471 height 14
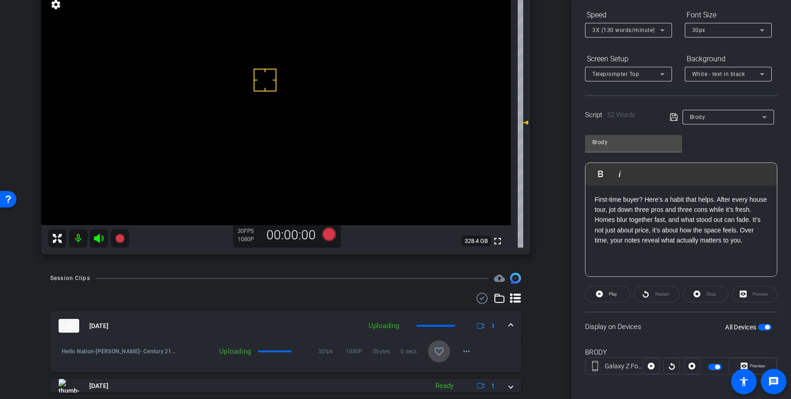
click at [432, 355] on span at bounding box center [439, 352] width 22 height 22
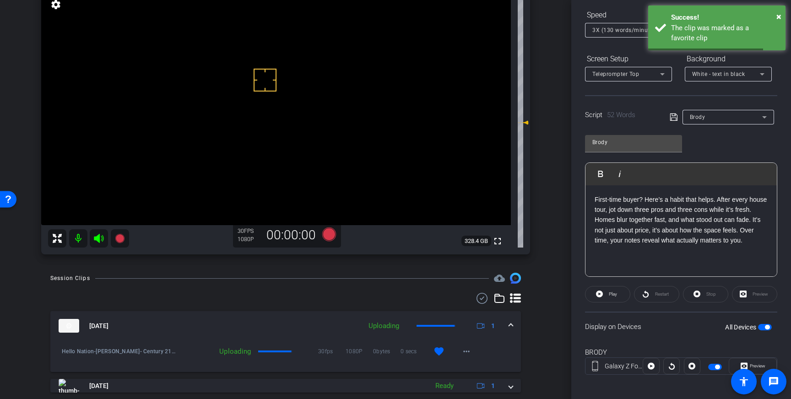
click at [509, 327] on span at bounding box center [511, 326] width 4 height 10
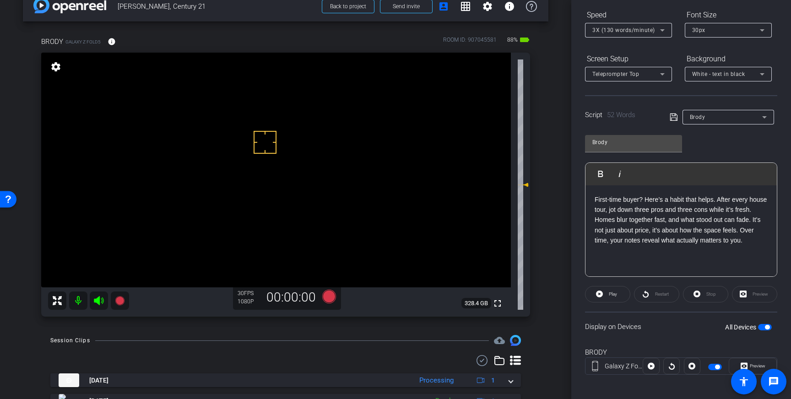
scroll to position [19, 0]
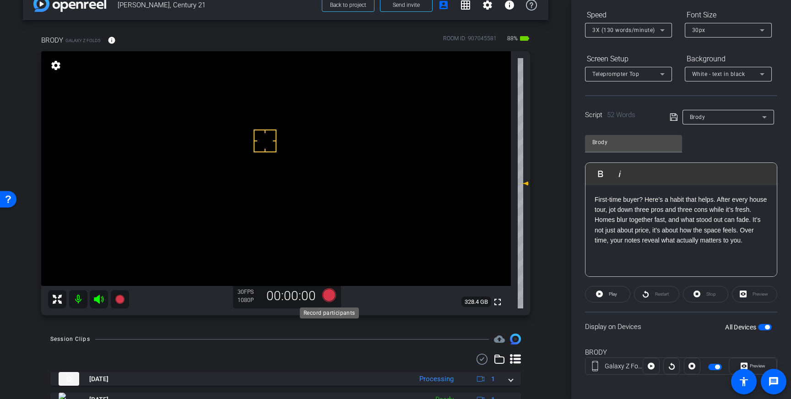
click at [332, 298] on icon at bounding box center [329, 295] width 14 height 14
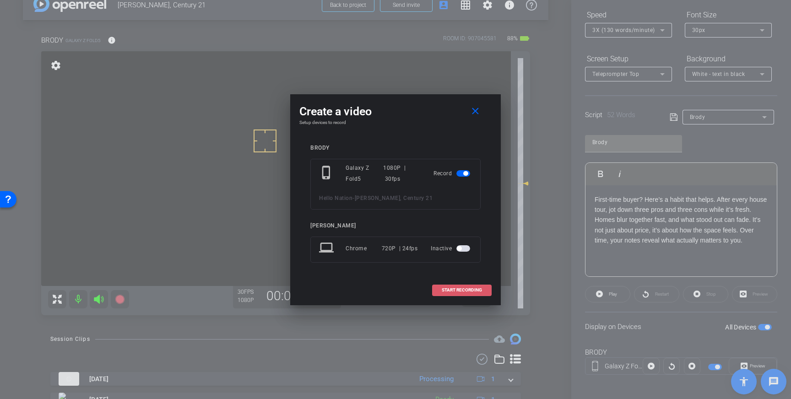
click at [455, 289] on span "START RECORDING" at bounding box center [462, 290] width 40 height 5
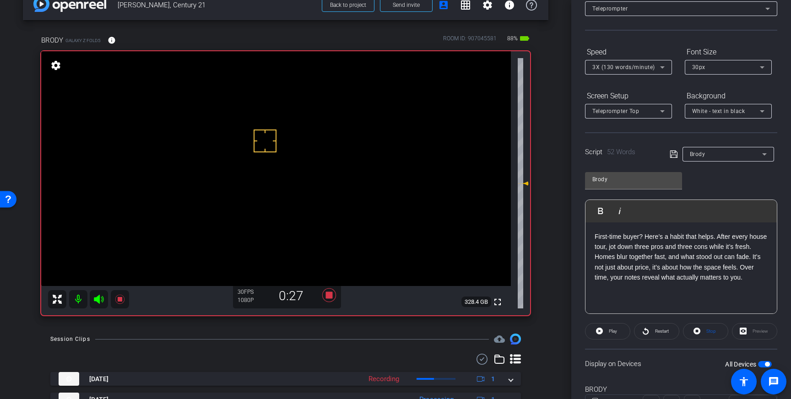
scroll to position [0, 0]
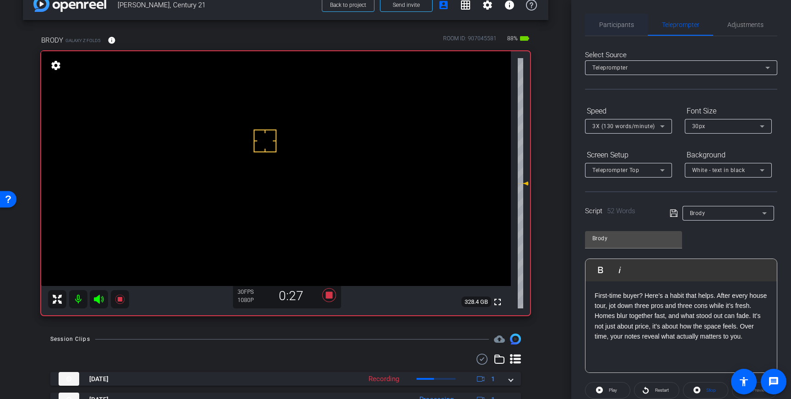
click at [615, 18] on span "Participants" at bounding box center [616, 25] width 35 height 22
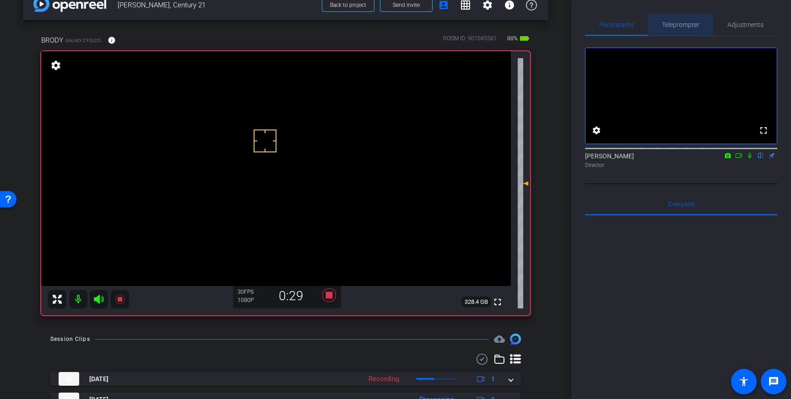
click at [680, 26] on span "Teleprompter" at bounding box center [681, 25] width 38 height 6
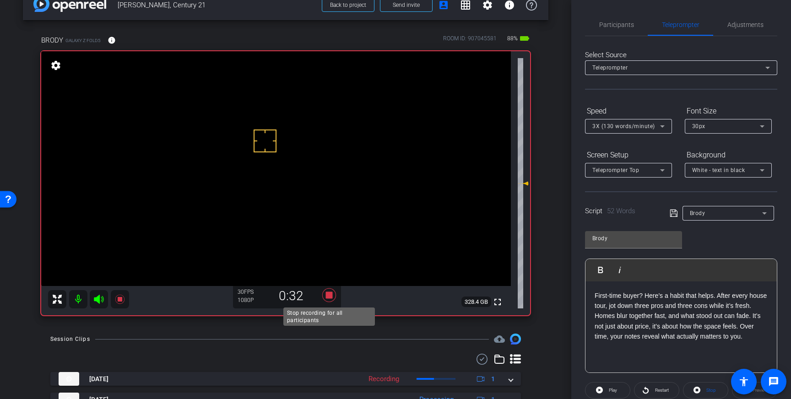
click at [330, 297] on icon at bounding box center [329, 295] width 14 height 14
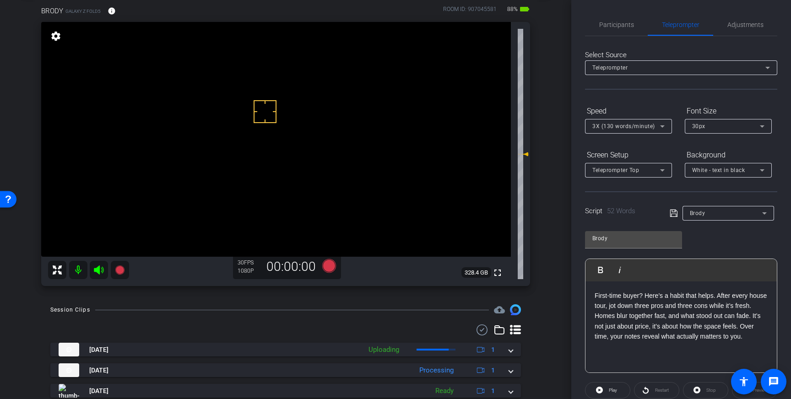
scroll to position [48, 0]
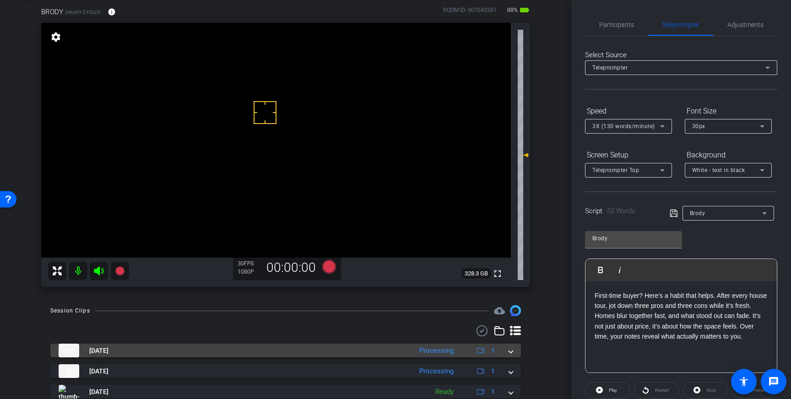
click at [513, 353] on mat-expansion-panel-header "Sep 8, 2025 Processing 1" at bounding box center [285, 351] width 471 height 14
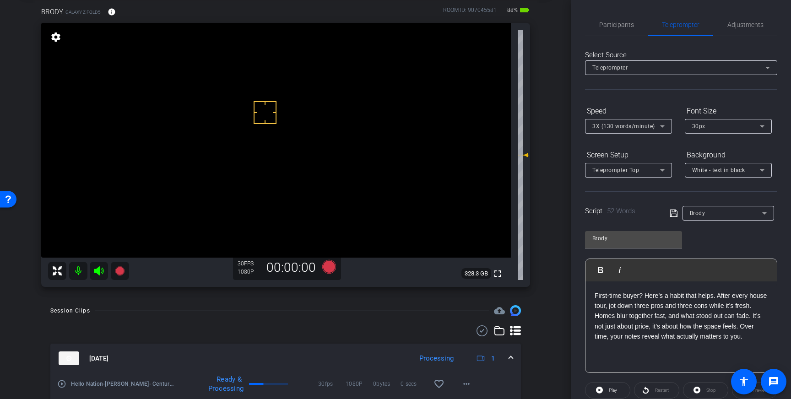
click at [513, 360] on mat-expansion-panel-header "Sep 8, 2025 Processing 1" at bounding box center [285, 358] width 471 height 29
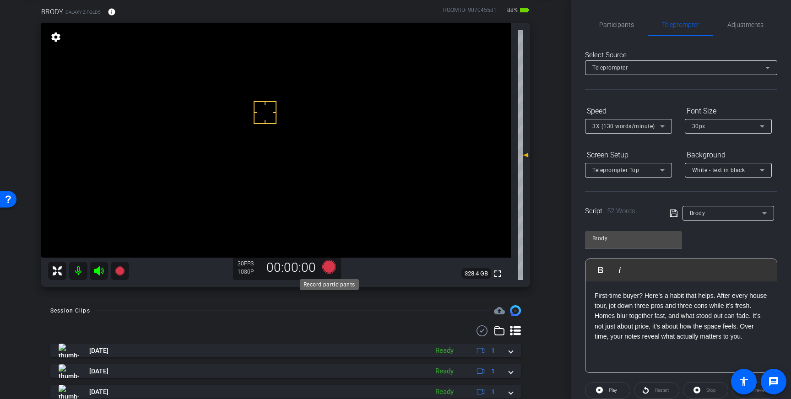
click at [329, 271] on icon at bounding box center [329, 267] width 14 height 14
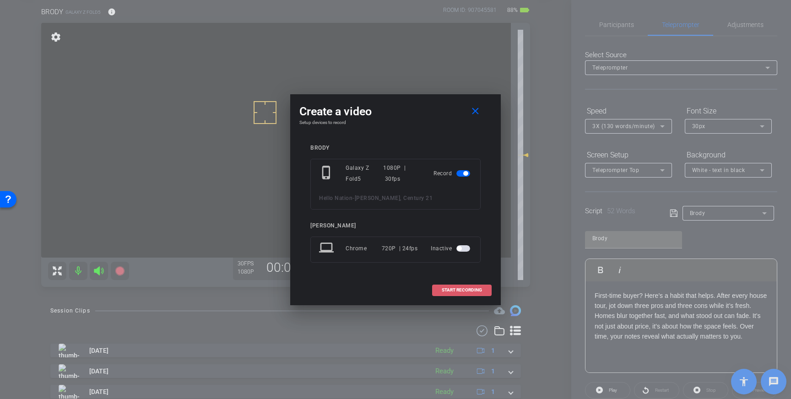
click at [463, 286] on span at bounding box center [462, 290] width 59 height 22
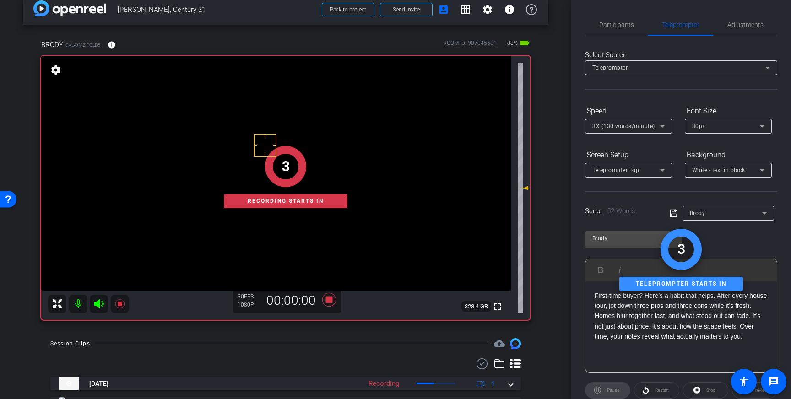
scroll to position [14, 0]
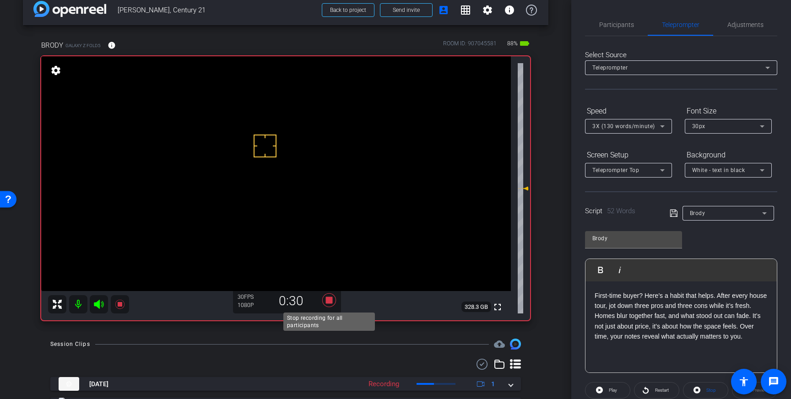
click at [331, 300] on icon at bounding box center [329, 300] width 14 height 14
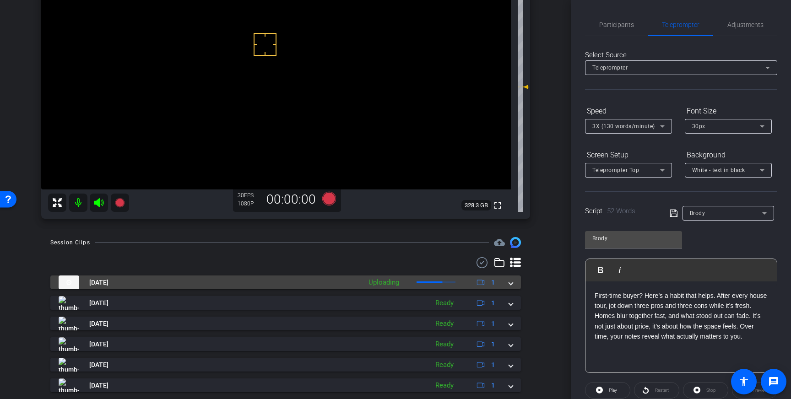
scroll to position [125, 0]
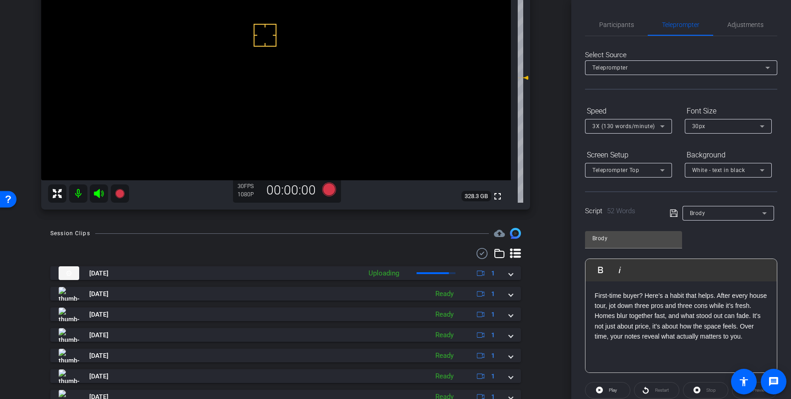
drag, startPoint x: 510, startPoint y: 276, endPoint x: 472, endPoint y: 300, distance: 45.1
click at [510, 276] on span at bounding box center [511, 274] width 4 height 10
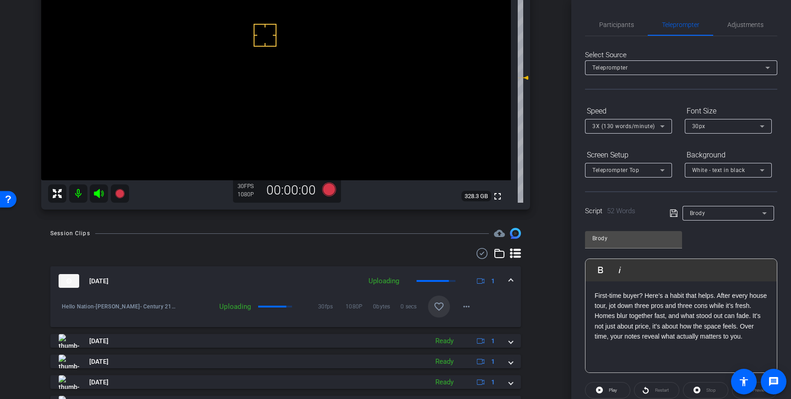
click at [436, 312] on mat-icon "favorite_border" at bounding box center [439, 306] width 11 height 11
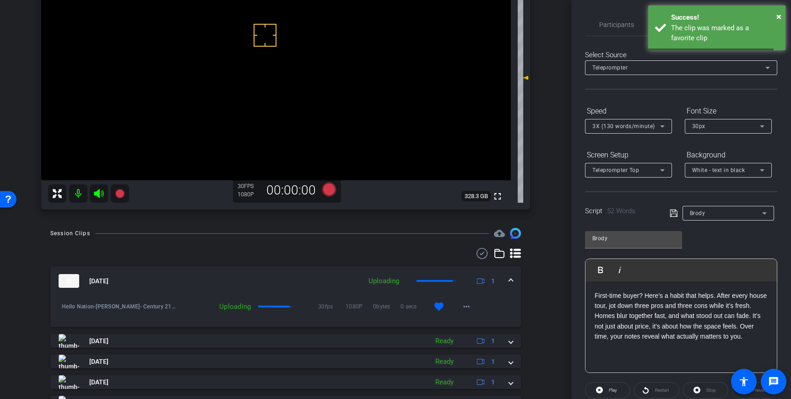
click at [506, 284] on div "Sep 8, 2025 Uploading 1" at bounding box center [284, 281] width 450 height 14
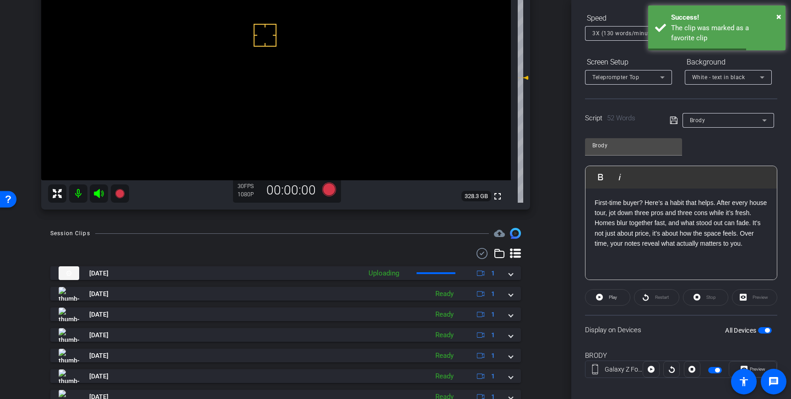
scroll to position [99, 0]
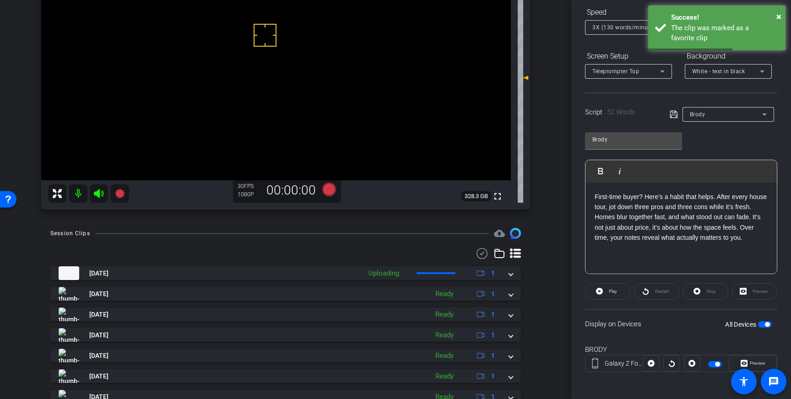
click at [769, 328] on div "All Devices" at bounding box center [748, 324] width 47 height 9
click at [767, 318] on div "Display on Devices All Devices" at bounding box center [681, 324] width 192 height 30
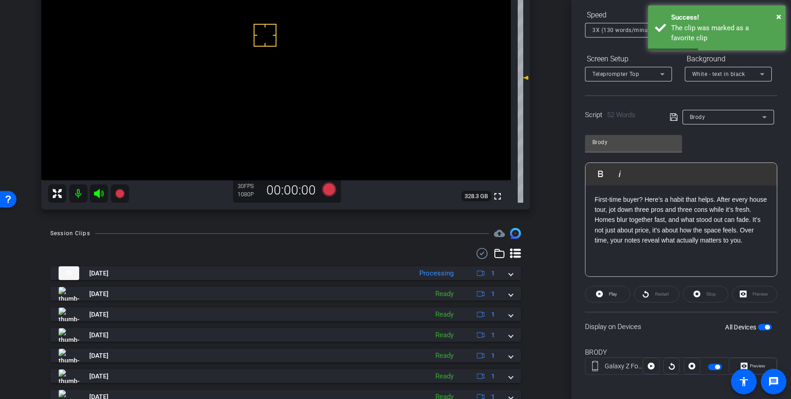
scroll to position [98, 0]
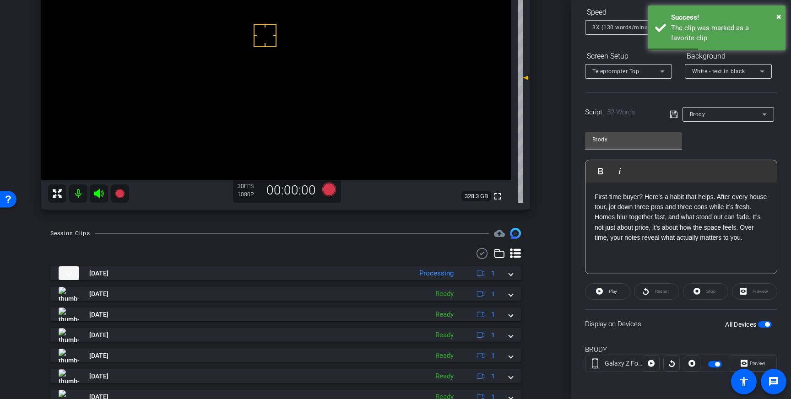
click at [765, 329] on div "All Devices" at bounding box center [748, 324] width 47 height 9
drag, startPoint x: 765, startPoint y: 326, endPoint x: 791, endPoint y: 273, distance: 58.8
click at [765, 326] on span "button" at bounding box center [767, 326] width 5 height 5
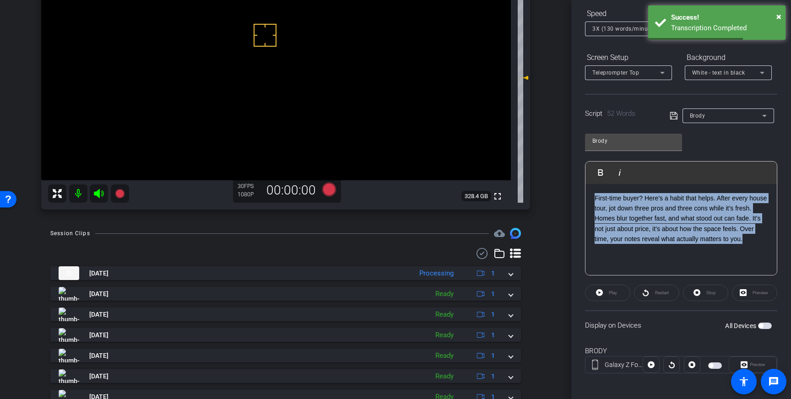
drag, startPoint x: 751, startPoint y: 239, endPoint x: 593, endPoint y: 199, distance: 163.1
click at [593, 199] on div "First-time buyer? Here’s a habit that helps. After every house tour, jot down t…" at bounding box center [681, 230] width 191 height 92
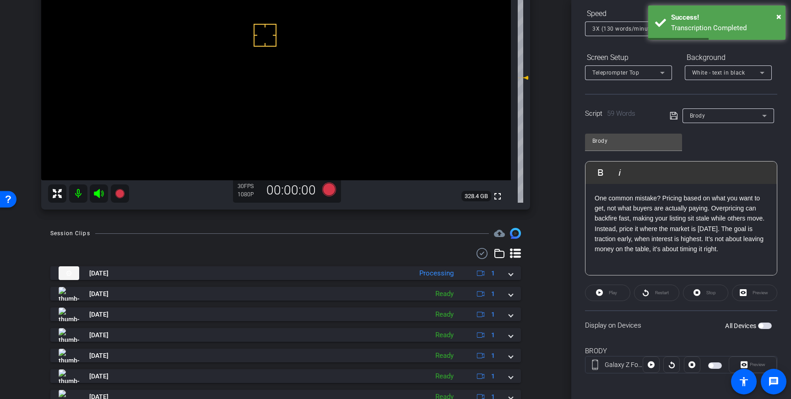
drag, startPoint x: 674, startPoint y: 115, endPoint x: 724, endPoint y: 221, distance: 116.5
click at [674, 115] on icon at bounding box center [674, 115] width 8 height 11
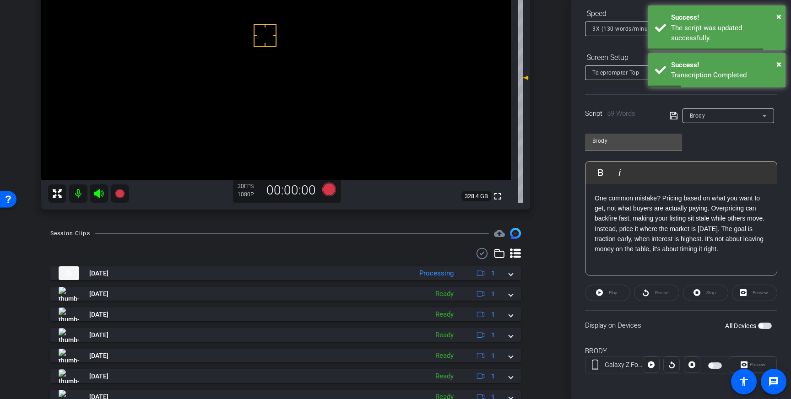
click at [767, 326] on span "button" at bounding box center [765, 326] width 14 height 6
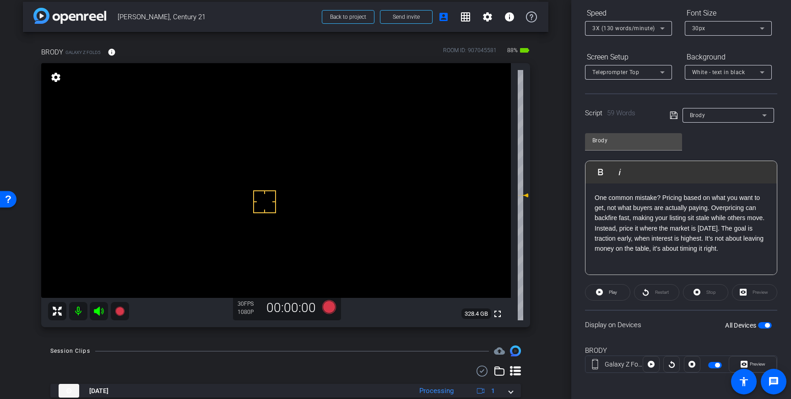
scroll to position [9, 0]
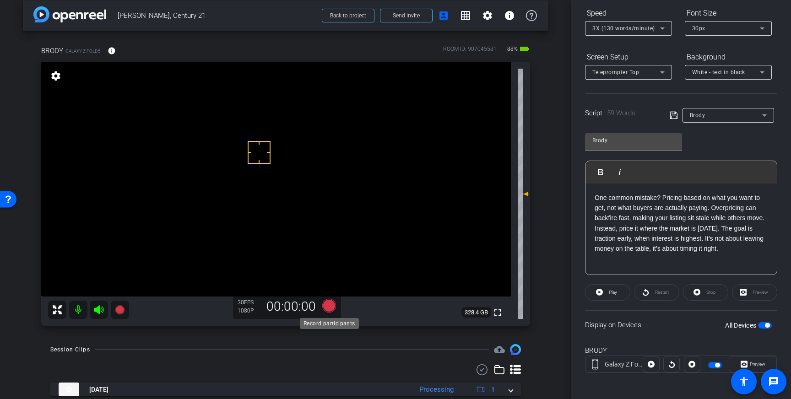
click at [327, 305] on icon at bounding box center [329, 306] width 14 height 14
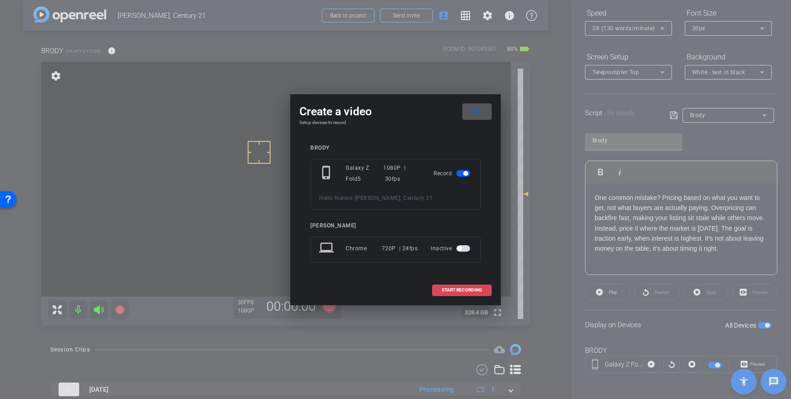
click at [482, 291] on span "START RECORDING" at bounding box center [462, 290] width 40 height 5
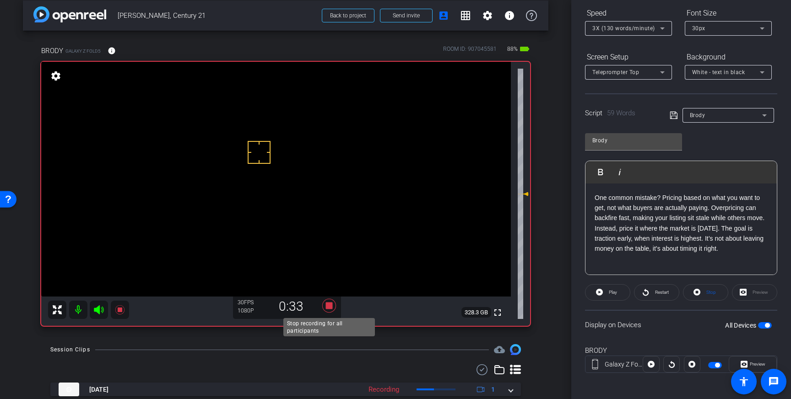
click at [331, 310] on icon at bounding box center [329, 306] width 22 height 16
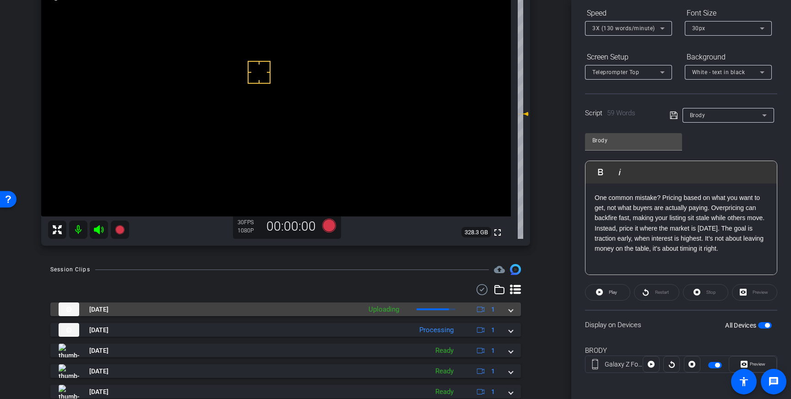
click at [511, 311] on span at bounding box center [511, 310] width 4 height 10
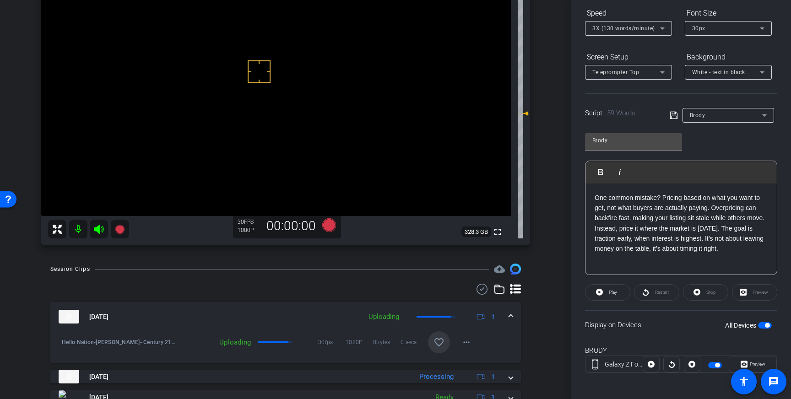
click at [444, 338] on mat-icon "favorite_border" at bounding box center [439, 342] width 11 height 11
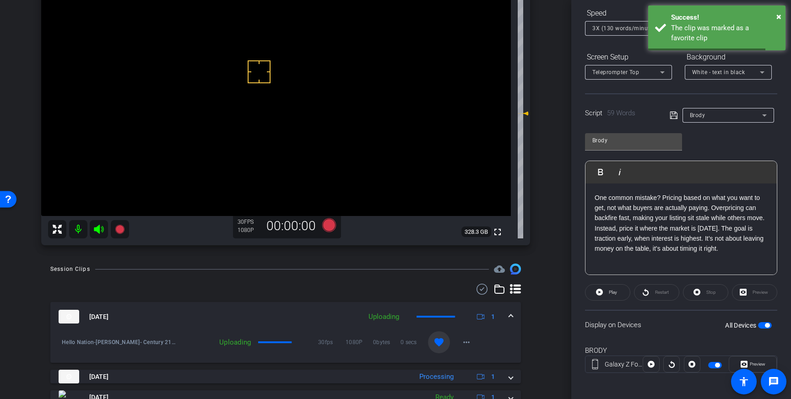
click at [516, 316] on mat-expansion-panel-header "Sep 8, 2025 Uploading 1" at bounding box center [285, 316] width 471 height 29
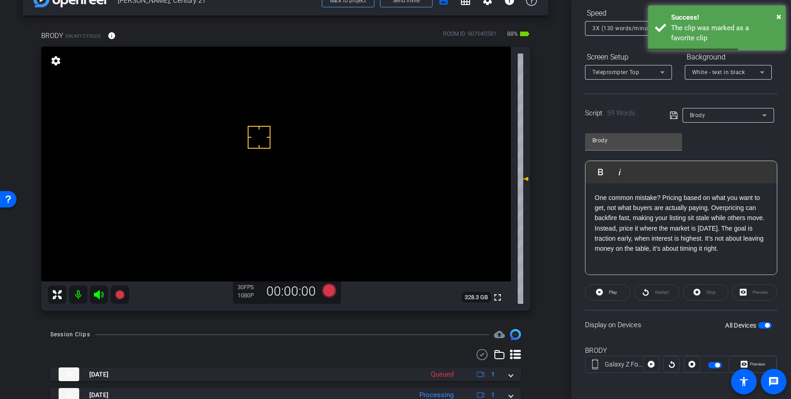
scroll to position [0, 0]
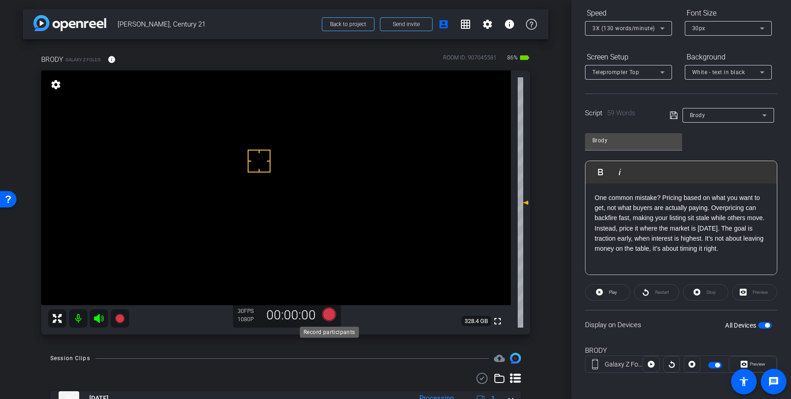
click at [329, 314] on icon at bounding box center [329, 315] width 14 height 14
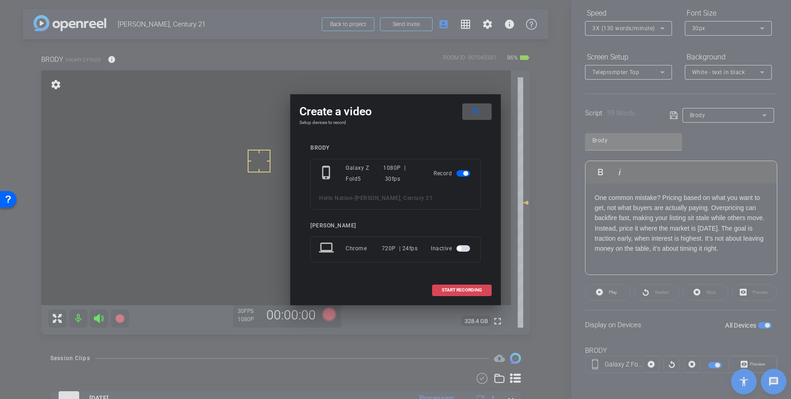
click at [459, 294] on span at bounding box center [462, 290] width 59 height 22
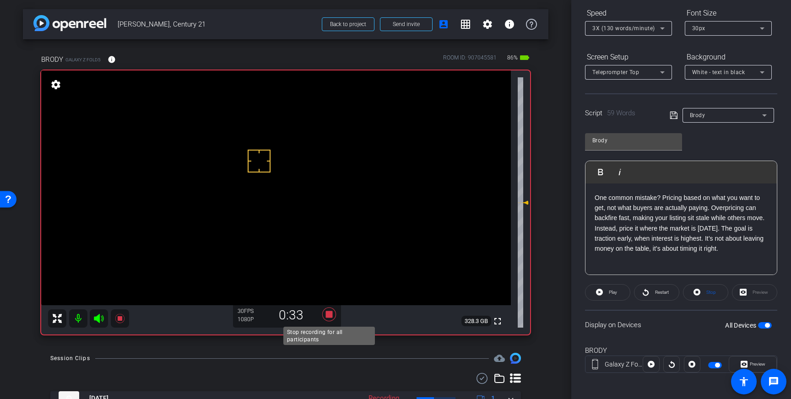
click at [330, 320] on icon at bounding box center [329, 314] width 22 height 16
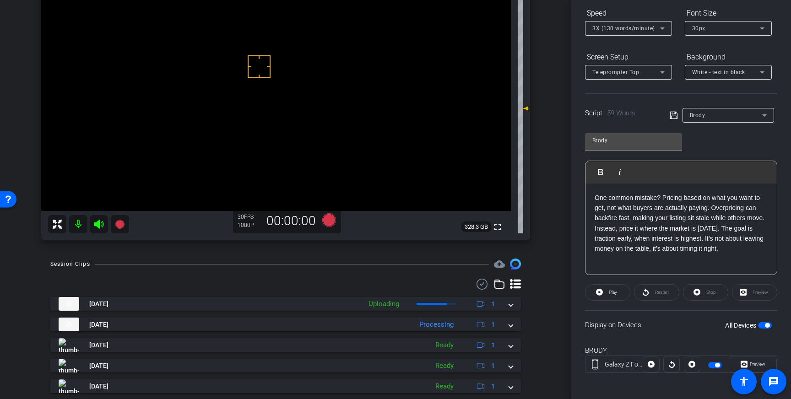
scroll to position [95, 0]
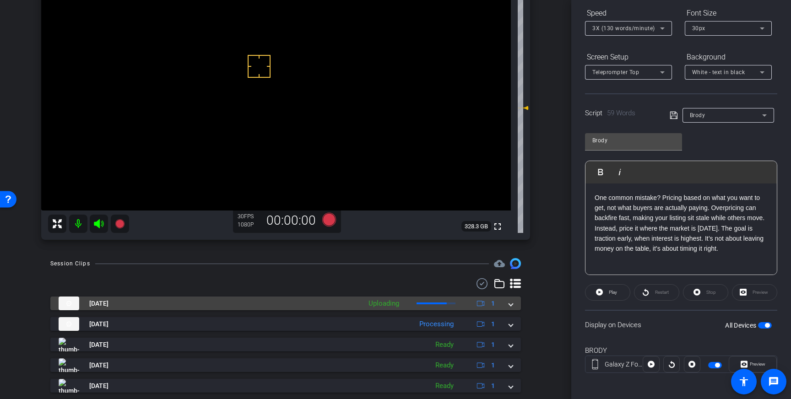
click at [509, 309] on div "Sep 8, 2025 Uploading 1" at bounding box center [284, 304] width 450 height 14
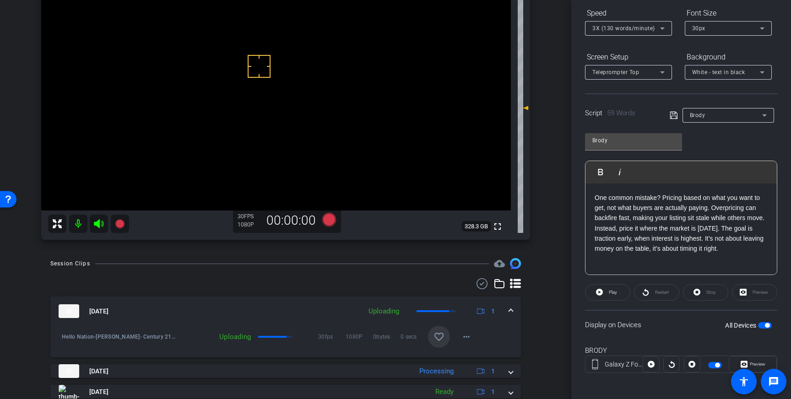
click at [435, 331] on span at bounding box center [439, 337] width 22 height 22
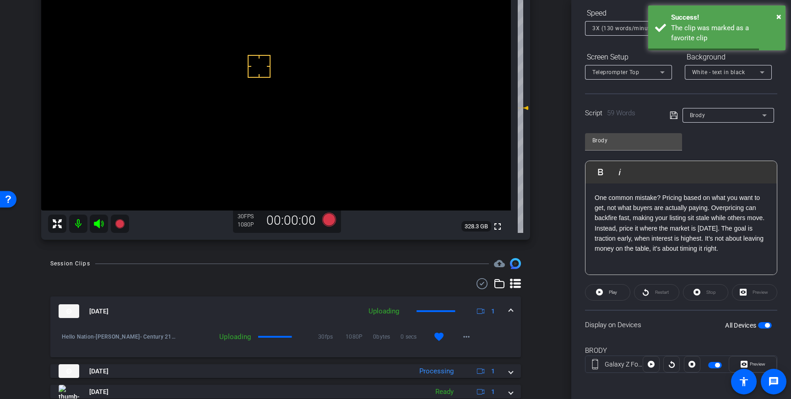
click at [511, 313] on span at bounding box center [511, 312] width 4 height 10
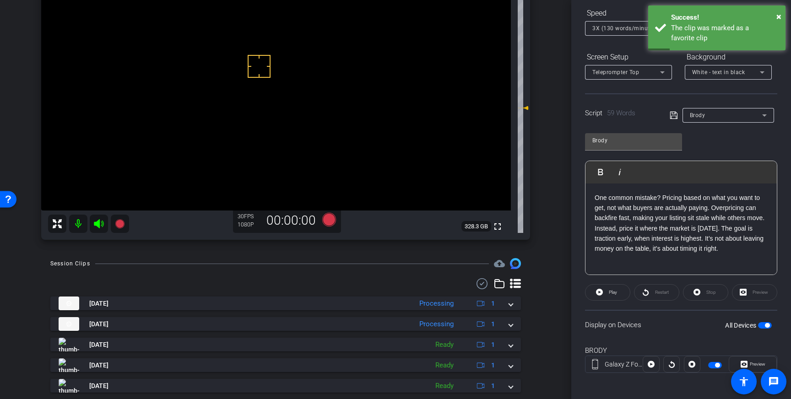
click at [765, 326] on span "button" at bounding box center [765, 325] width 14 height 6
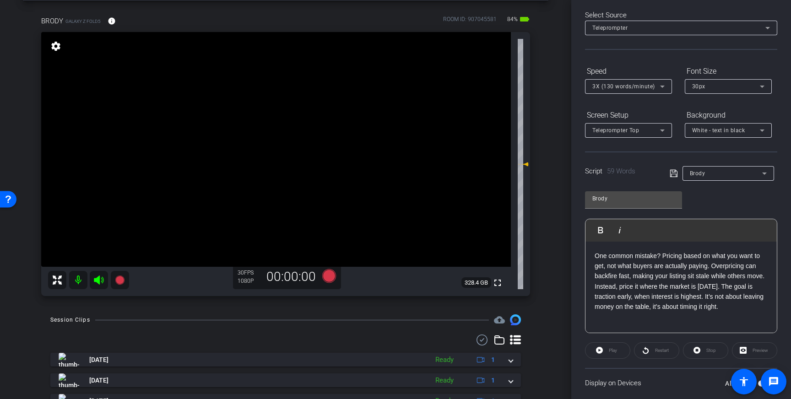
scroll to position [0, 0]
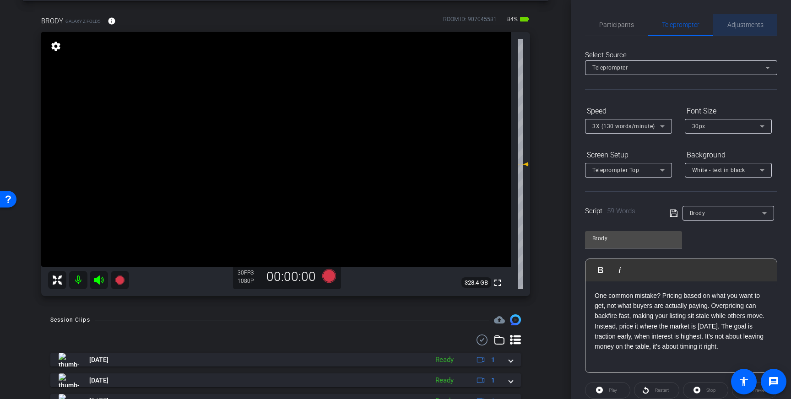
click at [745, 24] on span "Adjustments" at bounding box center [745, 25] width 36 height 6
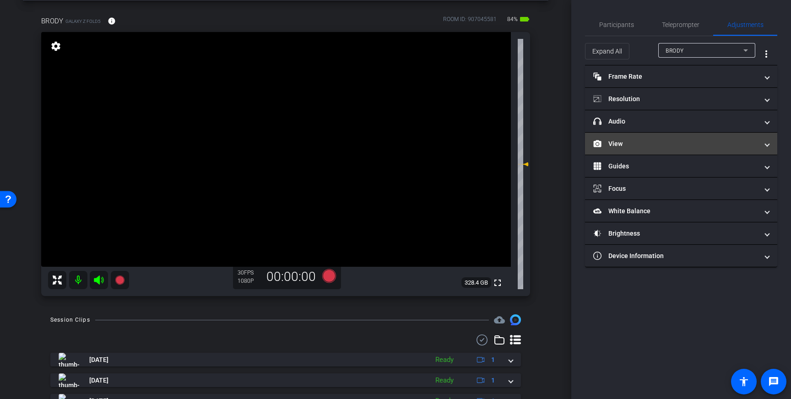
click at [683, 142] on mat-panel-title "View" at bounding box center [675, 144] width 165 height 10
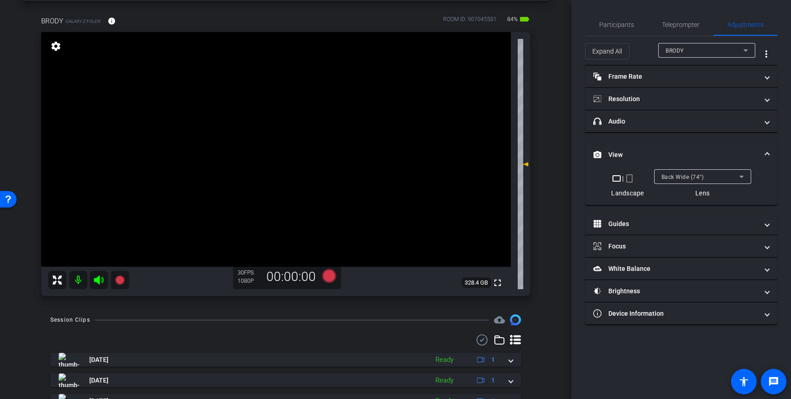
click at [722, 175] on div "Back Wide (74°)" at bounding box center [701, 176] width 78 height 11
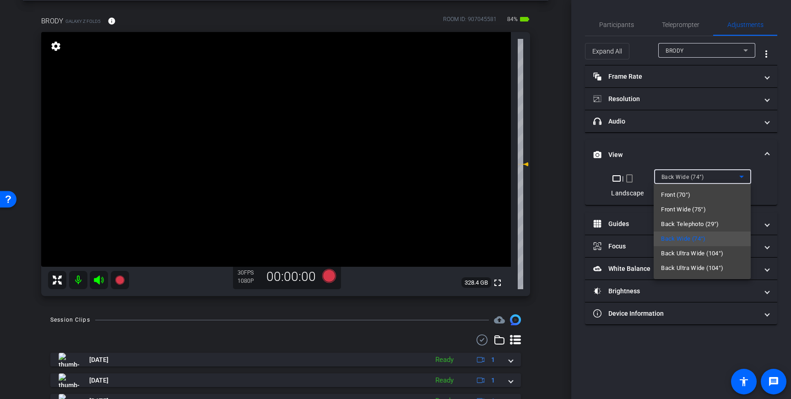
click at [689, 255] on span "Back Ultra Wide (104°)" at bounding box center [692, 253] width 62 height 11
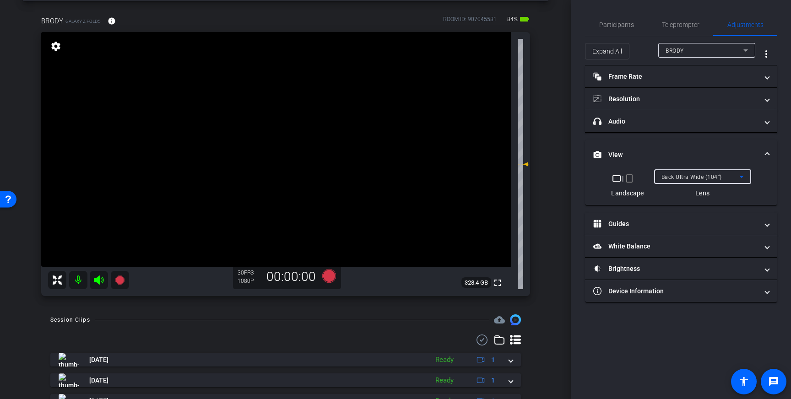
click at [742, 178] on icon at bounding box center [741, 177] width 5 height 2
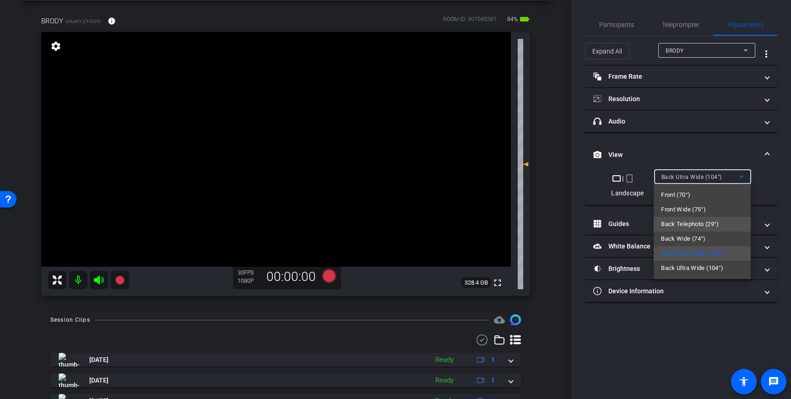
click at [703, 221] on span "Back Telephoto (29°)" at bounding box center [690, 224] width 58 height 11
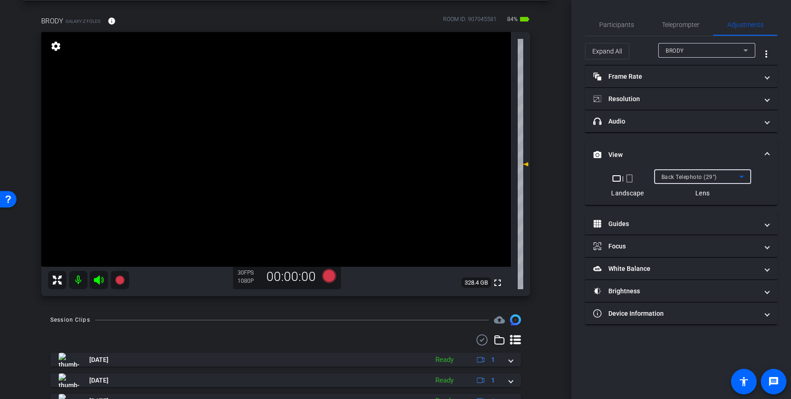
click at [734, 179] on div "Back Telephoto (29°)" at bounding box center [701, 176] width 78 height 11
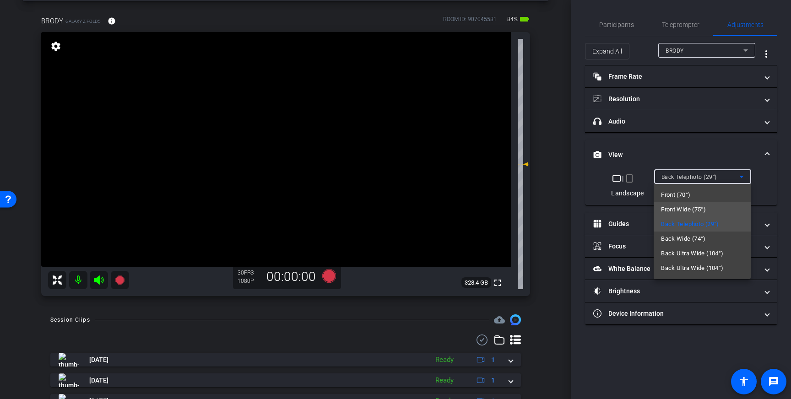
click at [702, 208] on span "Front Wide (75°)" at bounding box center [683, 209] width 45 height 11
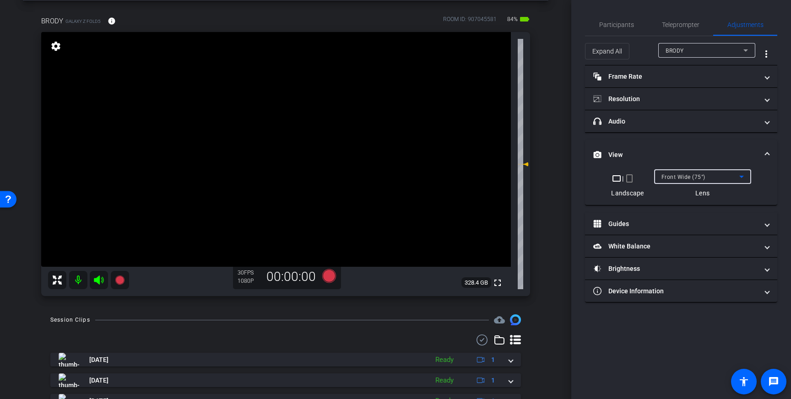
click at [737, 178] on icon at bounding box center [741, 176] width 11 height 11
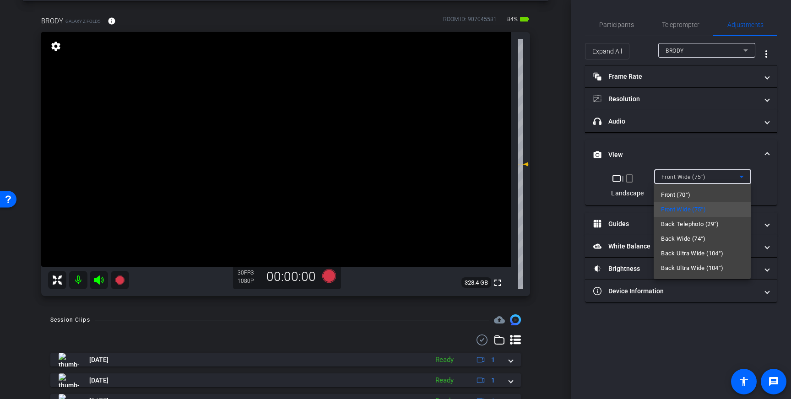
click at [767, 153] on div at bounding box center [395, 199] width 791 height 399
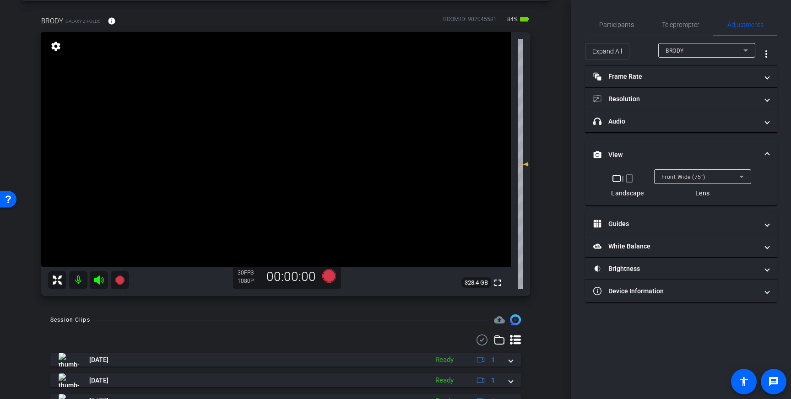
click at [765, 153] on span at bounding box center [767, 155] width 4 height 10
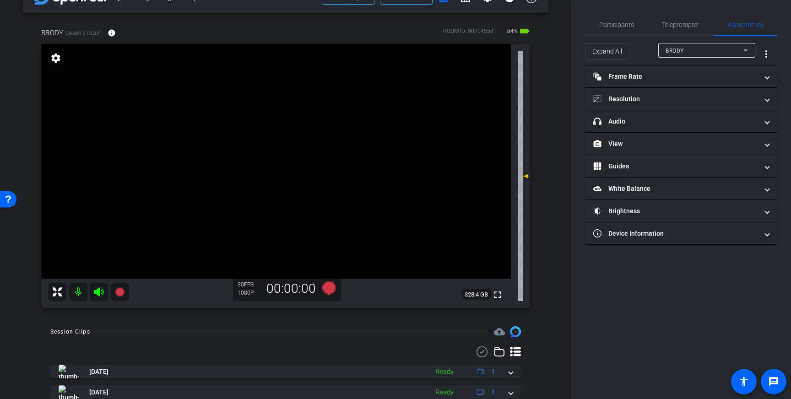
scroll to position [39, 0]
